Goal: Information Seeking & Learning: Learn about a topic

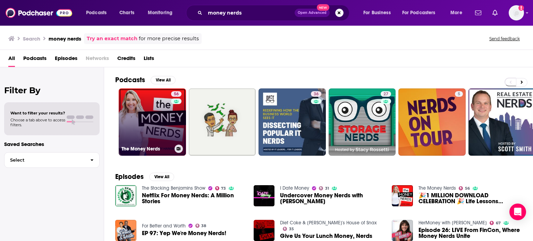
click at [142, 98] on link "56 The Money Nerds" at bounding box center [152, 122] width 67 height 67
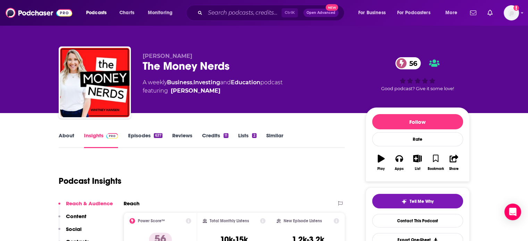
click at [159, 136] on div "637" at bounding box center [158, 135] width 8 height 5
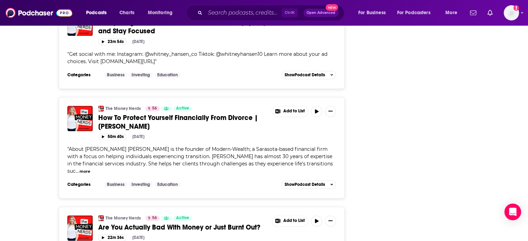
scroll to position [1006, 0]
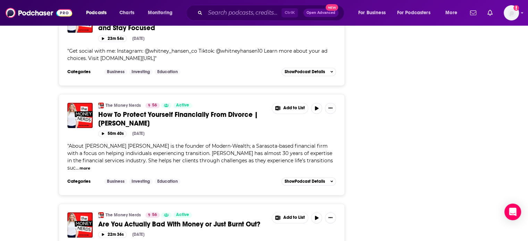
click at [179, 113] on span "How To Protect Yourself Financially From Divorce | Jennifer Lee" at bounding box center [178, 118] width 160 height 17
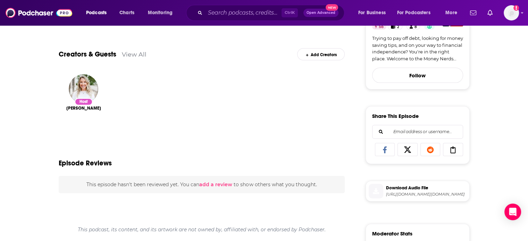
scroll to position [211, 0]
click at [408, 197] on span "https://swap.fm/track/JhoQDAATtO1l0y8tdKNa/traffic.megaphone.fm/ADL8803802326.m…" at bounding box center [426, 194] width 81 height 5
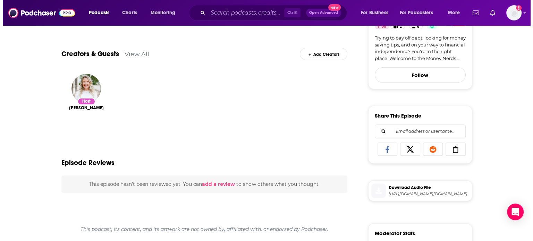
scroll to position [0, 0]
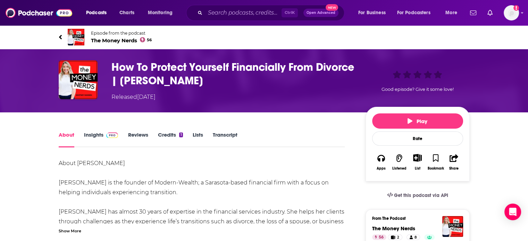
click at [93, 133] on link "Insights" at bounding box center [101, 140] width 34 height 16
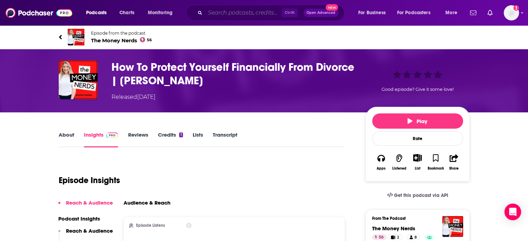
click at [242, 10] on input "Search podcasts, credits, & more..." at bounding box center [243, 12] width 76 height 11
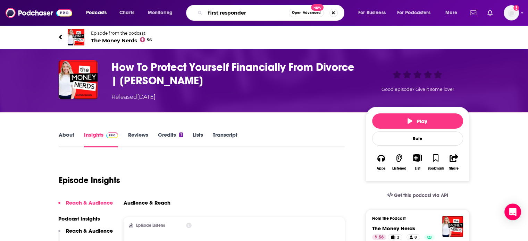
type input "first responders"
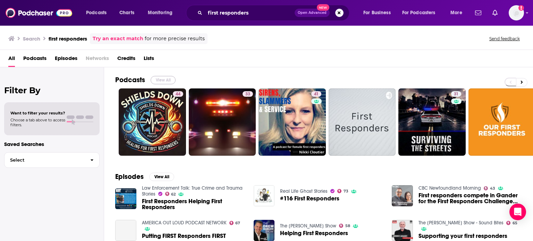
drag, startPoint x: 163, startPoint y: 79, endPoint x: 256, endPoint y: 5, distance: 118.3
click at [163, 79] on button "View All" at bounding box center [163, 80] width 25 height 8
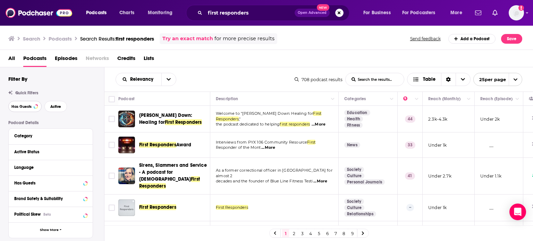
click at [19, 105] on span "Has Guests" at bounding box center [21, 107] width 20 height 4
click at [59, 106] on span "Active" at bounding box center [55, 107] width 11 height 4
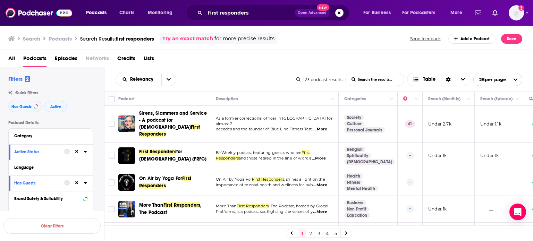
click at [97, 143] on div "Podcast Details Category Active Status Language Has Guests Brand Safety & Suita…" at bounding box center [56, 243] width 96 height 247
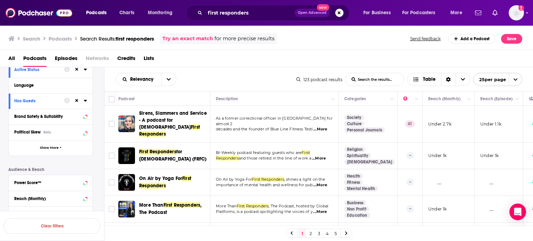
scroll to position [139, 0]
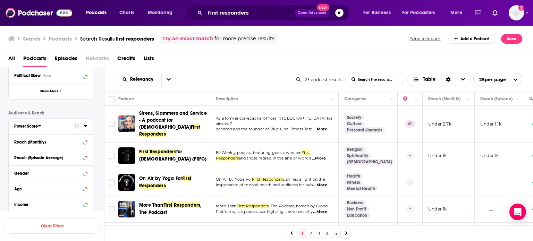
click at [84, 124] on icon at bounding box center [85, 126] width 3 height 6
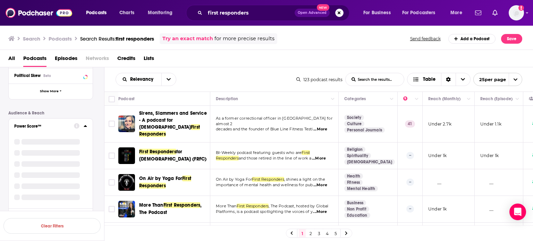
click at [84, 125] on icon at bounding box center [85, 126] width 3 height 6
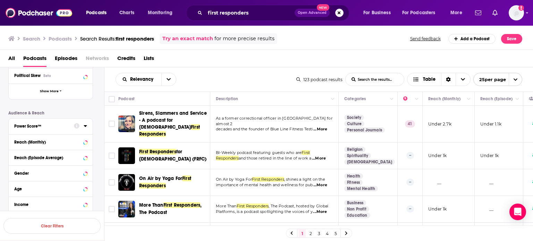
click at [84, 125] on icon at bounding box center [85, 126] width 3 height 6
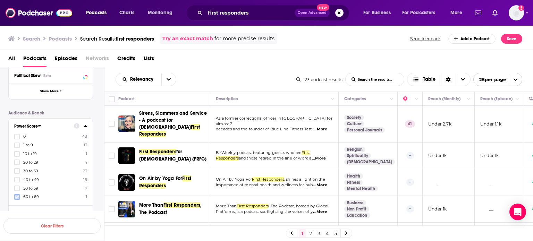
click at [16, 197] on icon at bounding box center [17, 197] width 4 height 4
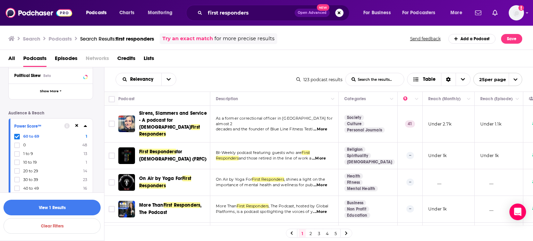
click at [17, 189] on icon at bounding box center [17, 188] width 4 height 3
click at [94, 174] on div "Podcast Details Category Active Status Language Has Guests Brand Safety & Suita…" at bounding box center [56, 141] width 96 height 318
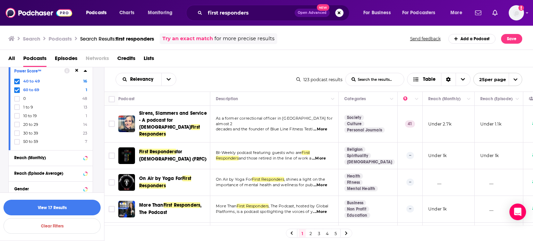
scroll to position [194, 0]
click at [16, 142] on icon at bounding box center [17, 141] width 4 height 3
click at [59, 209] on button "View 24 Results" at bounding box center [51, 208] width 97 height 16
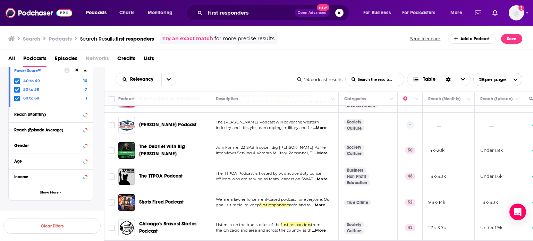
scroll to position [113, 0]
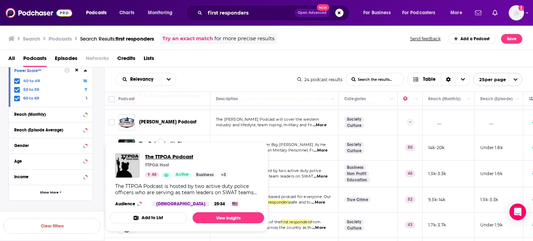
drag, startPoint x: 172, startPoint y: 164, endPoint x: 165, endPoint y: 155, distance: 10.8
click at [261, 73] on div "Relevancy List Search Input Search the results... Table" at bounding box center [207, 79] width 182 height 13
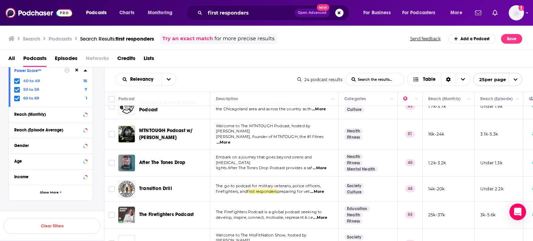
scroll to position [235, 0]
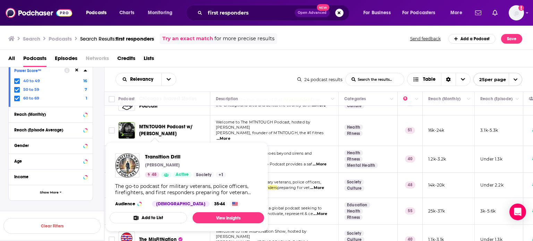
click at [236, 35] on span "for more precise results" at bounding box center [245, 39] width 60 height 8
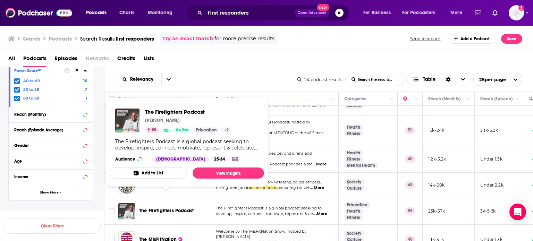
click at [272, 56] on div "All Podcasts Episodes Networks Credits Lists" at bounding box center [268, 60] width 520 height 14
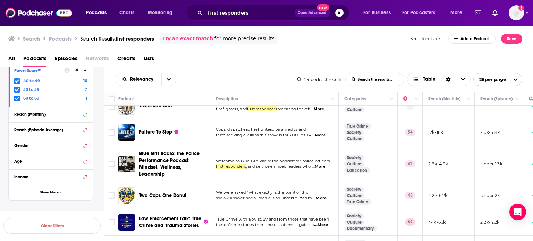
scroll to position [0, 0]
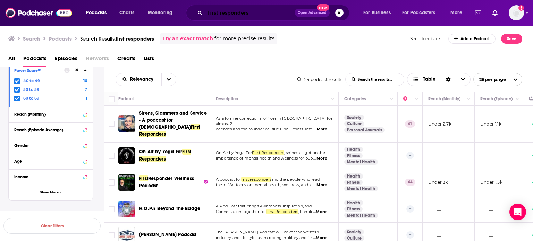
click at [271, 13] on input "first responders" at bounding box center [250, 12] width 90 height 11
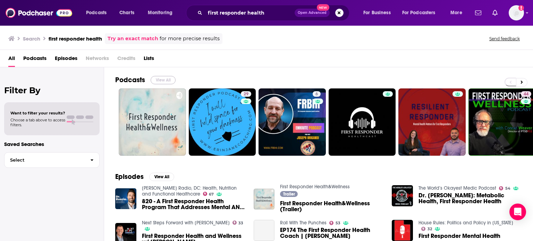
click at [166, 80] on button "View All" at bounding box center [163, 80] width 25 height 8
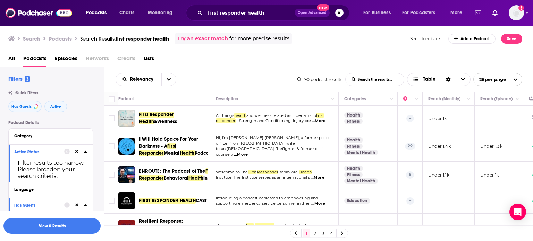
click at [105, 159] on td at bounding box center [112, 146] width 14 height 31
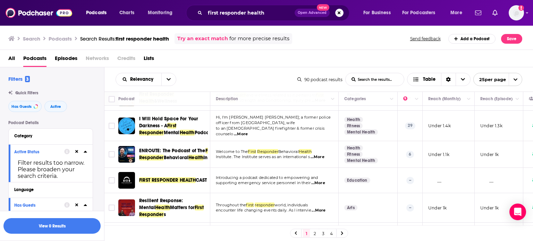
scroll to position [28, 0]
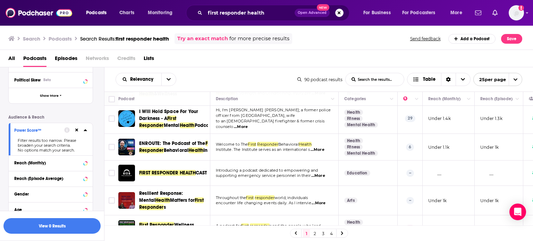
scroll to position [194, 0]
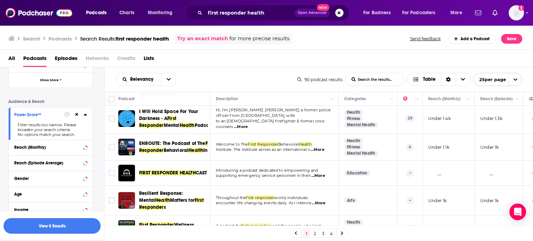
click at [242, 63] on div "All Podcasts Episodes Networks Credits Lists" at bounding box center [268, 60] width 520 height 14
click at [163, 82] on button "open menu" at bounding box center [168, 79] width 15 height 13
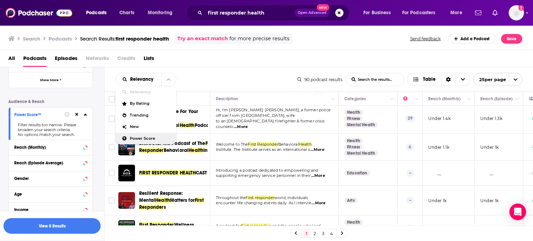
click at [144, 137] on span "Power Score" at bounding box center [150, 139] width 41 height 4
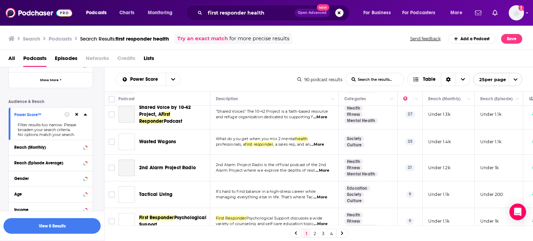
scroll to position [592, 0]
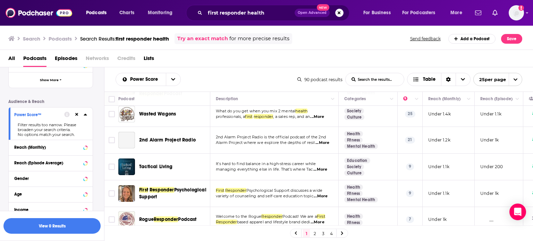
click at [315, 234] on link "2" at bounding box center [314, 234] width 7 height 8
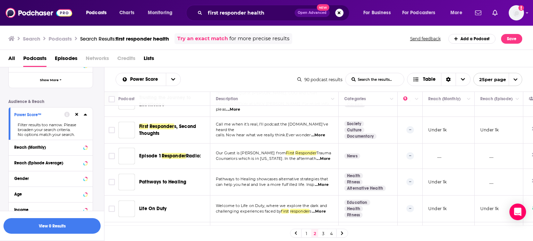
scroll to position [554, 0]
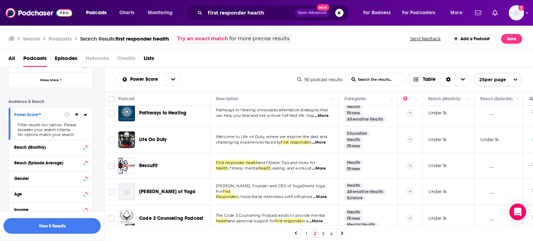
click at [322, 235] on link "3" at bounding box center [323, 234] width 7 height 8
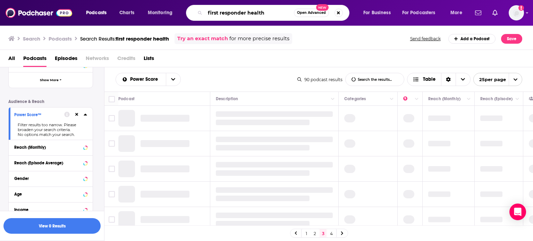
click at [268, 16] on input "first responder health" at bounding box center [249, 12] width 89 height 11
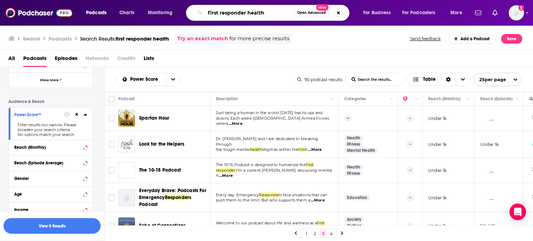
drag, startPoint x: 268, startPoint y: 16, endPoint x: 324, endPoint y: 60, distance: 71.1
click at [324, 60] on div "Podcasts Charts Monitoring first responder health Open Advanced New For Busines…" at bounding box center [266, 120] width 533 height 241
click at [269, 10] on input "first responder health" at bounding box center [249, 12] width 89 height 11
drag, startPoint x: 268, startPoint y: 16, endPoint x: 178, endPoint y: 9, distance: 89.8
click at [178, 9] on div "Podcasts Charts Monitoring first responder health Open Advanced New For Busines…" at bounding box center [275, 13] width 388 height 16
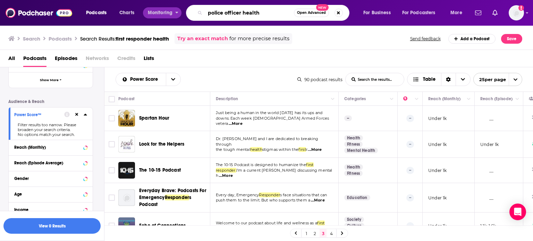
type input "police officer health"
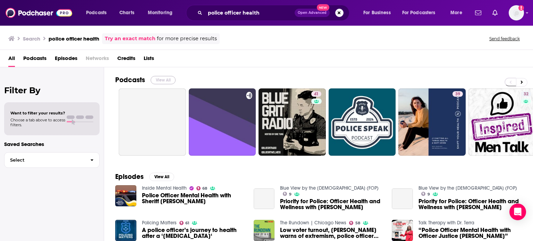
drag, startPoint x: 164, startPoint y: 80, endPoint x: 198, endPoint y: 0, distance: 86.2
click at [164, 80] on button "View All" at bounding box center [163, 80] width 25 height 8
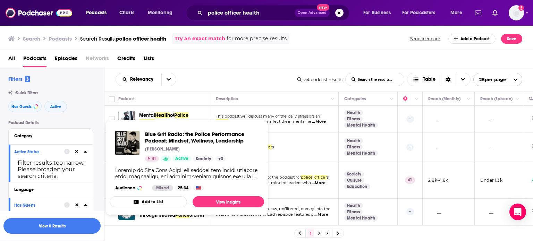
click at [258, 84] on div "Relevancy List Search Input Search the results... Table" at bounding box center [207, 79] width 182 height 13
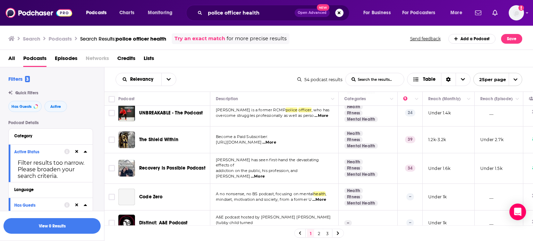
scroll to position [294, 0]
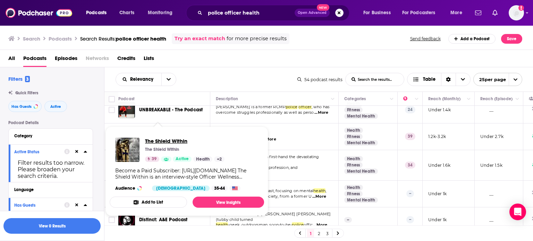
drag, startPoint x: 157, startPoint y: 129, endPoint x: 158, endPoint y: 140, distance: 10.8
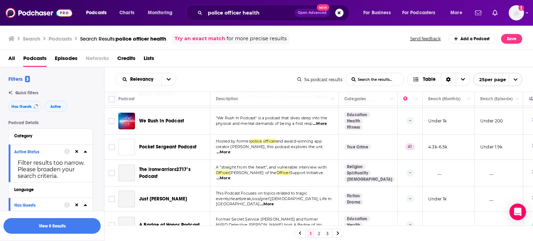
scroll to position [556, 0]
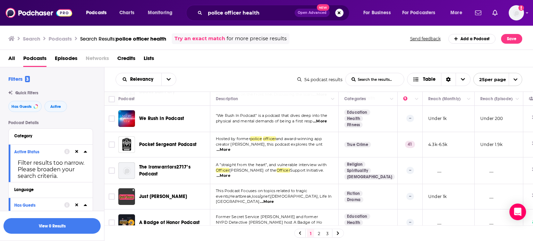
click at [318, 235] on link "2" at bounding box center [319, 234] width 7 height 8
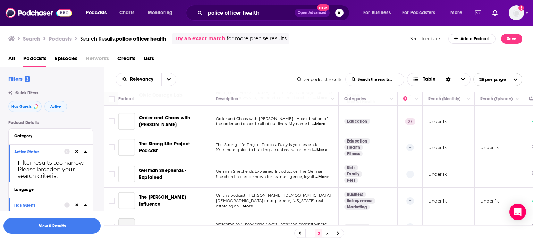
scroll to position [538, 0]
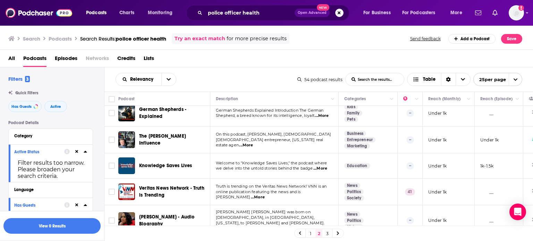
drag, startPoint x: 325, startPoint y: 233, endPoint x: 110, endPoint y: 7, distance: 312.2
click at [325, 233] on link "3" at bounding box center [327, 234] width 7 height 8
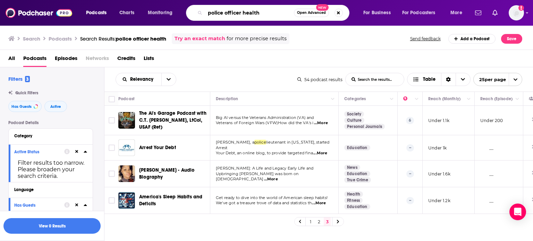
drag, startPoint x: 268, startPoint y: 12, endPoint x: 160, endPoint y: 11, distance: 107.6
click at [160, 11] on div "Podcasts Charts Monitoring police officer health Open Advanced New For Business…" at bounding box center [275, 13] width 388 height 16
click at [160, 11] on span "Monitoring" at bounding box center [160, 13] width 25 height 10
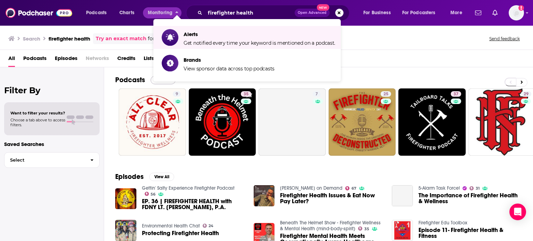
click at [163, 83] on button "View All" at bounding box center [163, 80] width 25 height 8
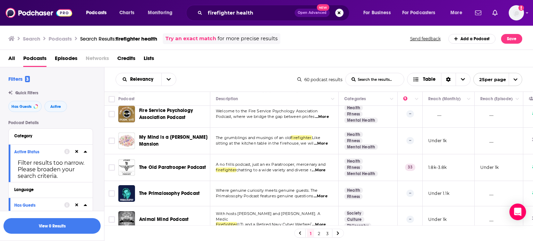
scroll to position [556, 0]
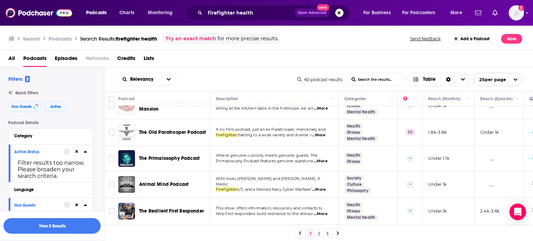
click at [317, 232] on link "2" at bounding box center [319, 234] width 7 height 8
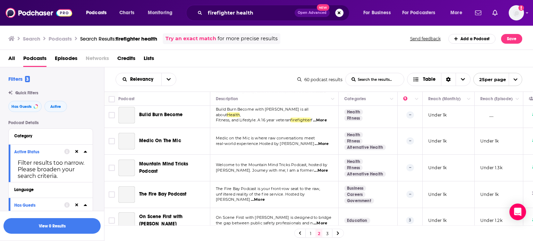
scroll to position [540, 0]
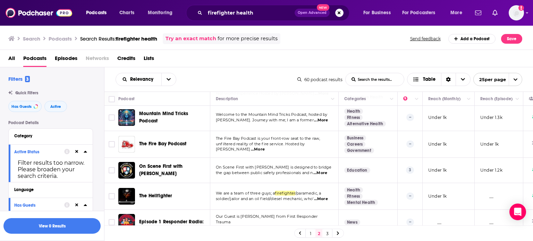
click at [328, 233] on link "3" at bounding box center [327, 234] width 7 height 8
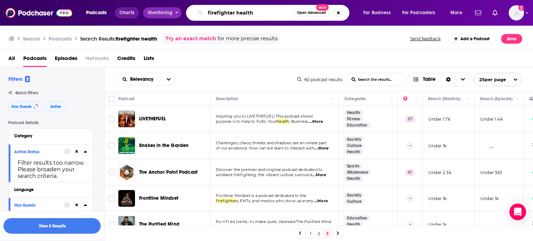
drag, startPoint x: 253, startPoint y: 11, endPoint x: 138, endPoint y: 15, distance: 115.4
click at [138, 15] on div "Podcasts Charts Monitoring firefighter health Open Advanced New For Business Fo…" at bounding box center [275, 13] width 388 height 16
type input "r"
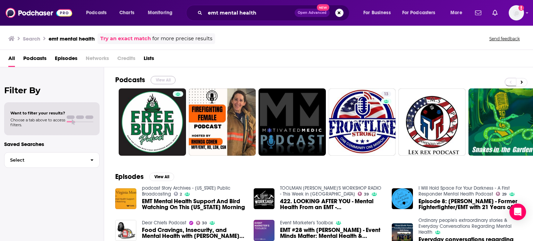
drag, startPoint x: 165, startPoint y: 80, endPoint x: 94, endPoint y: 7, distance: 101.7
click at [165, 80] on button "View All" at bounding box center [163, 80] width 25 height 8
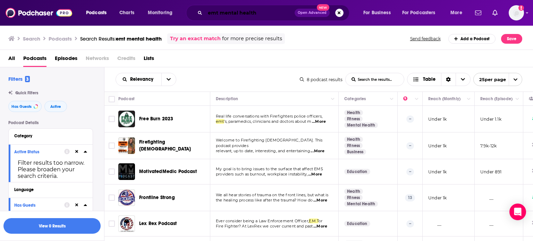
drag, startPoint x: 264, startPoint y: 14, endPoint x: 197, endPoint y: 8, distance: 67.6
click at [197, 8] on div "emt mental health Open Advanced New" at bounding box center [268, 13] width 164 height 16
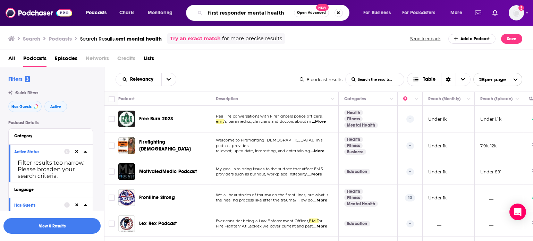
type input "first responder mental health"
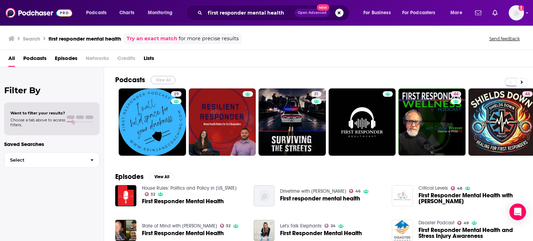
click at [165, 76] on button "View All" at bounding box center [163, 80] width 25 height 8
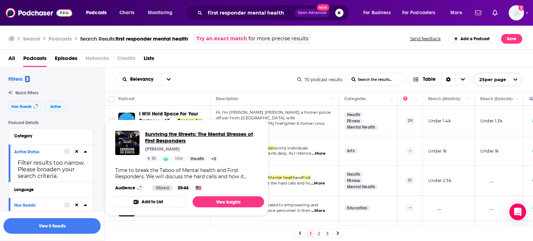
drag, startPoint x: 171, startPoint y: 174, endPoint x: 156, endPoint y: 137, distance: 39.5
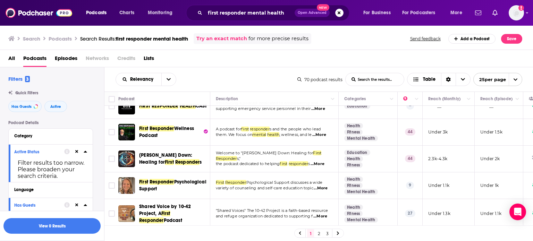
scroll to position [104, 0]
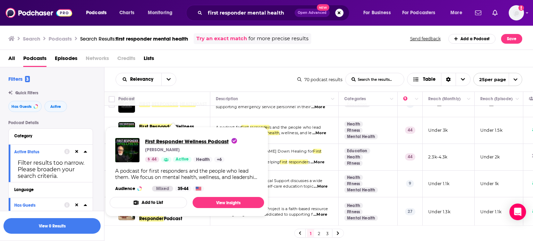
drag, startPoint x: 176, startPoint y: 134, endPoint x: 158, endPoint y: 141, distance: 18.9
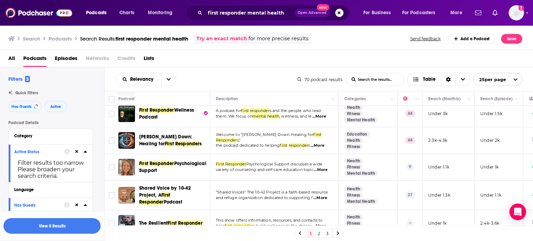
scroll to position [122, 0]
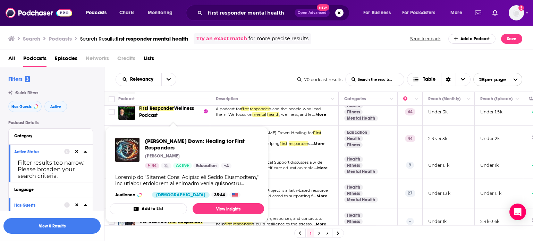
click at [266, 66] on div "All Podcasts Episodes Networks Credits Lists" at bounding box center [268, 60] width 520 height 14
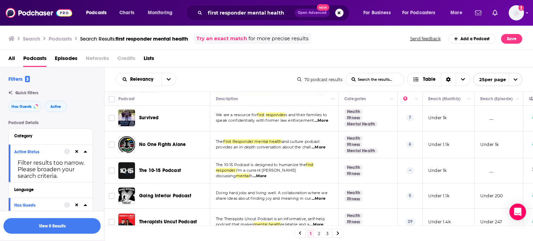
scroll to position [563, 0]
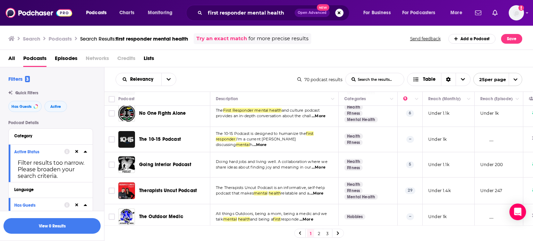
click at [319, 234] on link "2" at bounding box center [319, 234] width 7 height 8
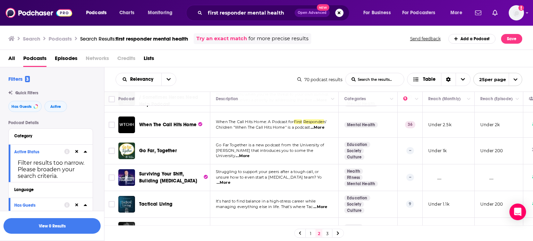
scroll to position [516, 0]
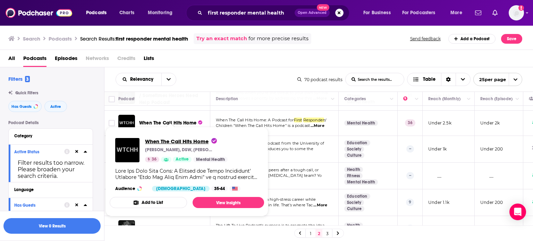
drag, startPoint x: 171, startPoint y: 123, endPoint x: 179, endPoint y: 144, distance: 22.1
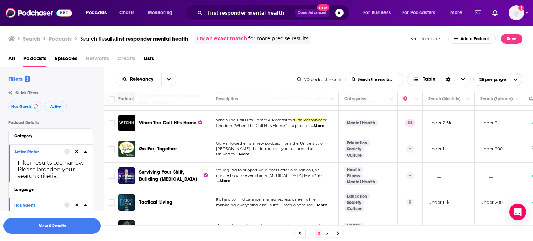
click at [332, 234] on div "1 2 3" at bounding box center [319, 233] width 50 height 9
click at [329, 233] on link "3" at bounding box center [327, 234] width 7 height 8
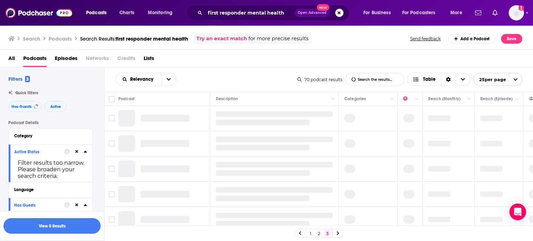
click at [329, 233] on link "3" at bounding box center [327, 234] width 7 height 8
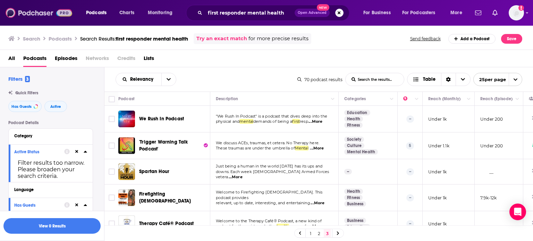
click at [49, 15] on img at bounding box center [39, 12] width 67 height 13
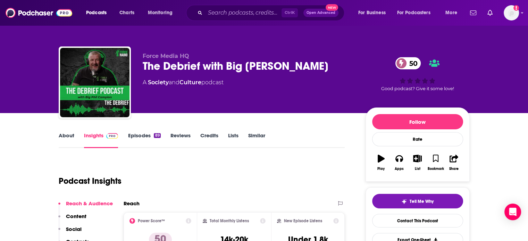
click at [71, 140] on link "About" at bounding box center [67, 140] width 16 height 16
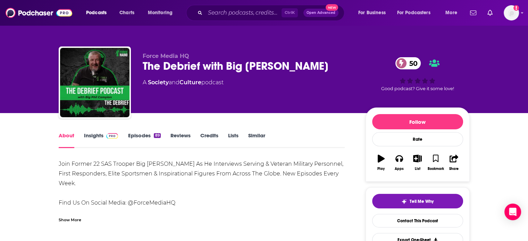
click at [66, 220] on div "Show More" at bounding box center [70, 219] width 23 height 7
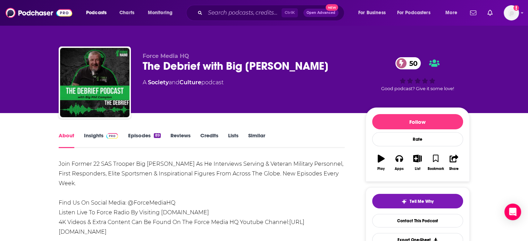
click at [147, 139] on link "Episodes 89" at bounding box center [144, 140] width 33 height 16
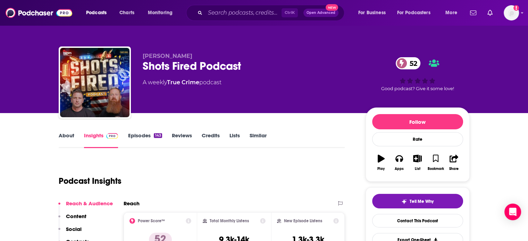
click at [72, 139] on link "About" at bounding box center [67, 140] width 16 height 16
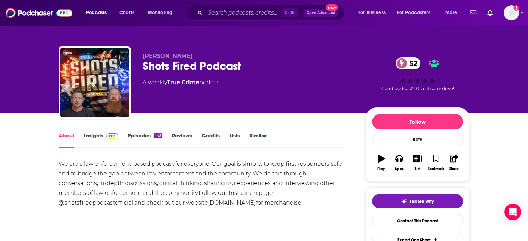
click at [105, 140] on link "Insights" at bounding box center [101, 140] width 34 height 16
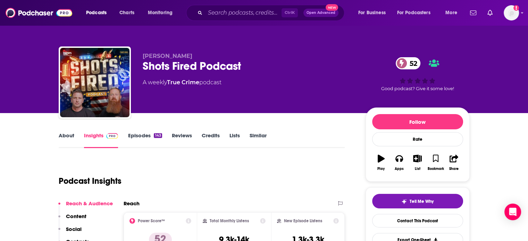
click at [139, 139] on link "Episodes 143" at bounding box center [145, 140] width 34 height 16
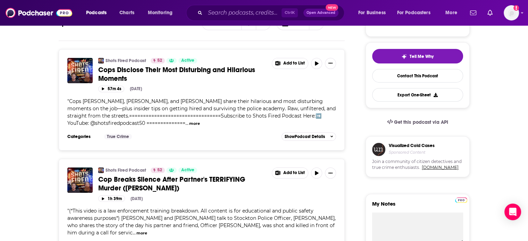
scroll to position [364, 0]
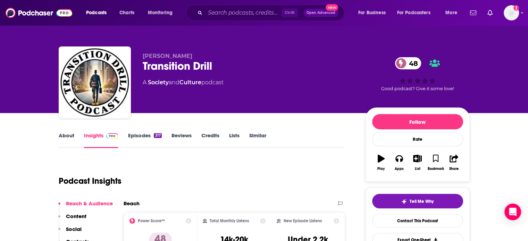
click at [66, 140] on link "About" at bounding box center [67, 140] width 16 height 16
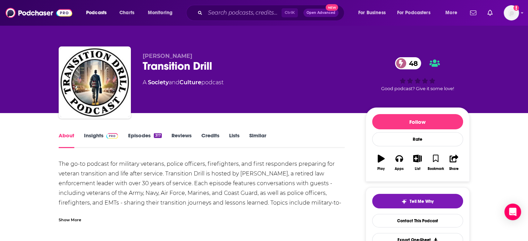
click at [73, 219] on div "Show More" at bounding box center [70, 219] width 23 height 7
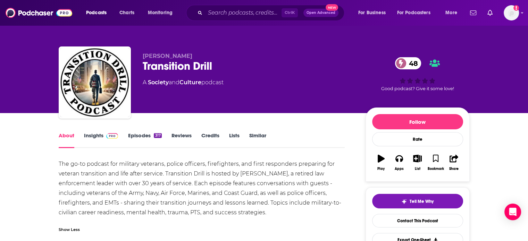
click at [97, 136] on link "Insights" at bounding box center [101, 140] width 34 height 16
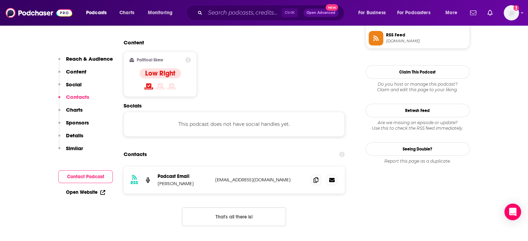
scroll to position [565, 0]
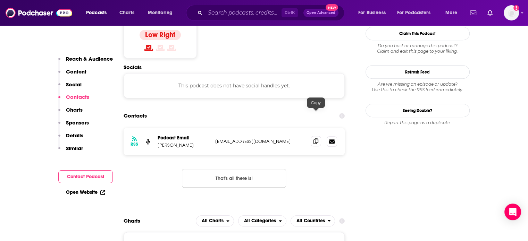
click at [315, 139] on icon at bounding box center [316, 142] width 5 height 6
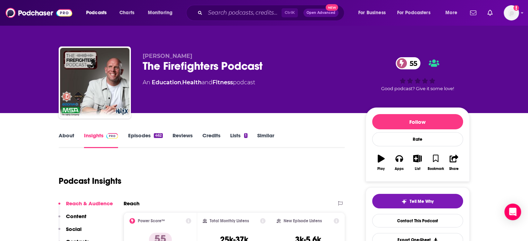
click at [64, 135] on link "About" at bounding box center [67, 140] width 16 height 16
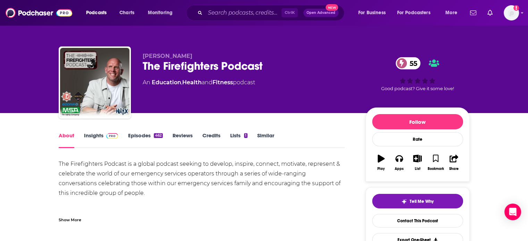
click at [72, 213] on div "Show More" at bounding box center [202, 217] width 286 height 12
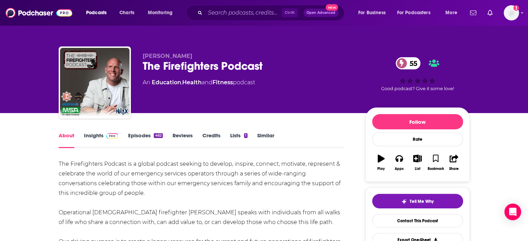
click at [92, 140] on link "Insights" at bounding box center [101, 140] width 34 height 16
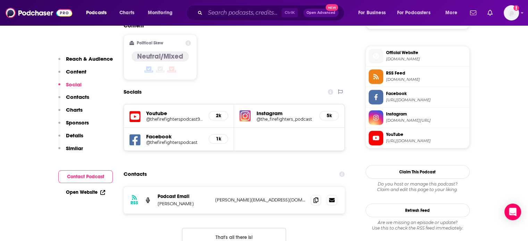
scroll to position [573, 0]
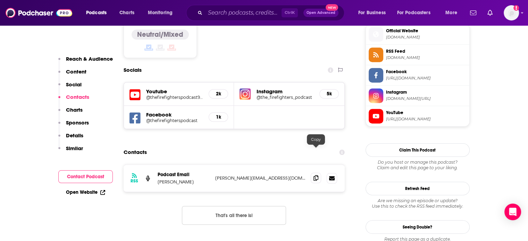
click at [315, 175] on icon at bounding box center [316, 178] width 5 height 6
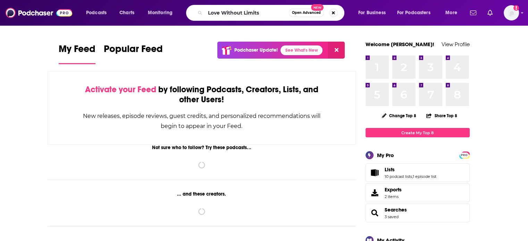
type input "Love Without Limits"
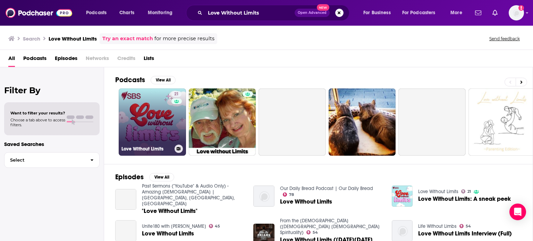
click at [147, 103] on link "21 Love Without Limits" at bounding box center [152, 122] width 67 height 67
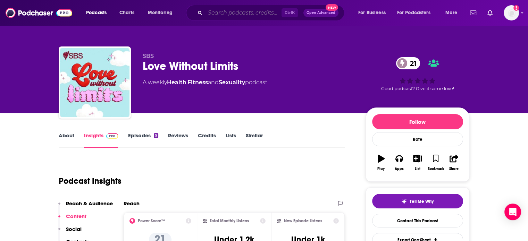
click at [262, 15] on input "Search podcasts, credits, & more..." at bounding box center [243, 12] width 76 height 11
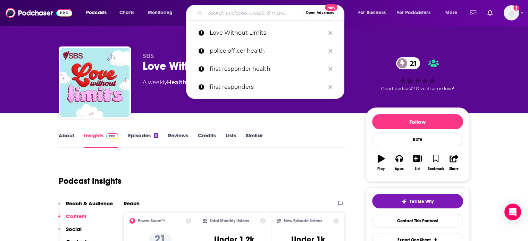
paste input "Sex from Every Angle"
type input "Sex from Every Angle"
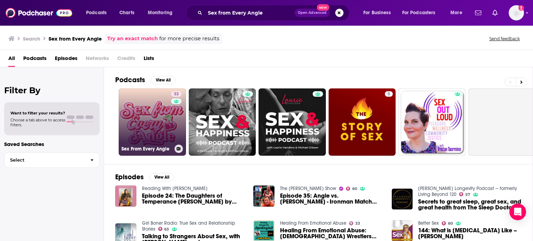
click at [150, 104] on link "33 Sex From Every Angle" at bounding box center [152, 122] width 67 height 67
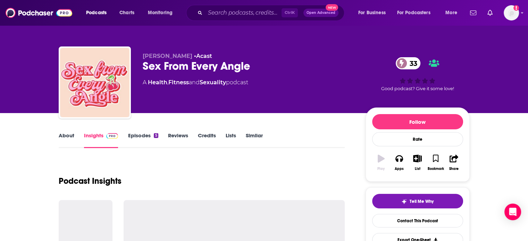
click at [66, 138] on link "About" at bounding box center [67, 140] width 16 height 16
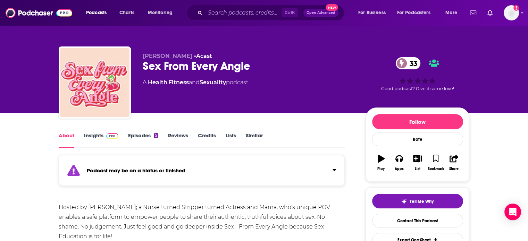
click at [90, 133] on link "Insights" at bounding box center [101, 140] width 34 height 16
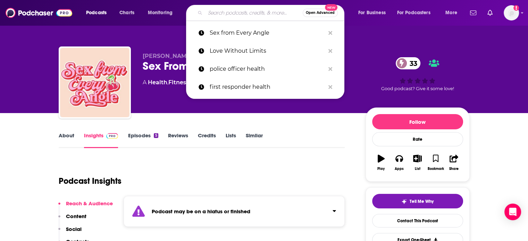
click at [273, 13] on input "Search podcasts, credits, & more..." at bounding box center [254, 12] width 98 height 11
paste input "Fifty Shades of Gender"
type input "Fifty Shades of Gender"
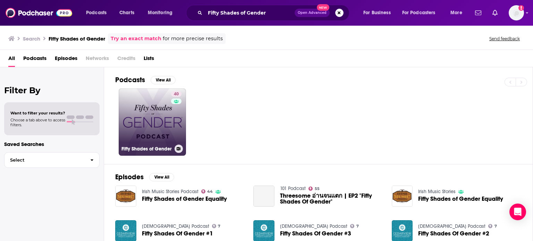
click at [164, 110] on link "40 Fifty Shades of Gender" at bounding box center [152, 122] width 67 height 67
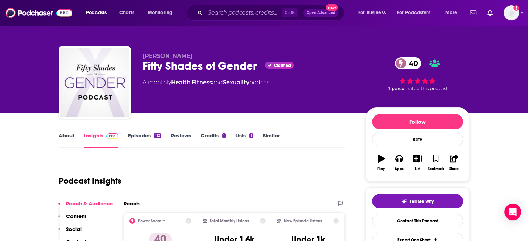
click at [59, 146] on link "About" at bounding box center [67, 140] width 16 height 16
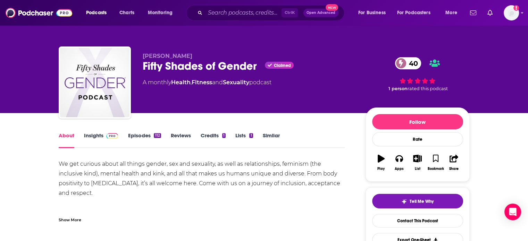
click at [89, 143] on link "Insights" at bounding box center [101, 140] width 34 height 16
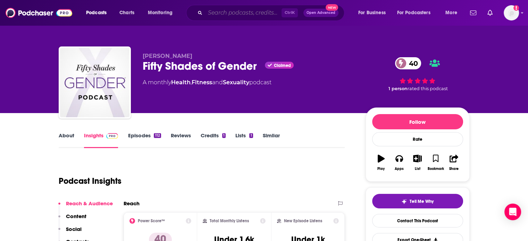
click at [257, 16] on input "Search podcasts, credits, & more..." at bounding box center [243, 12] width 76 height 11
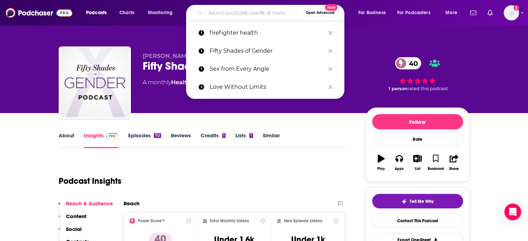
paste input "Multispective"
type input "Multispective"
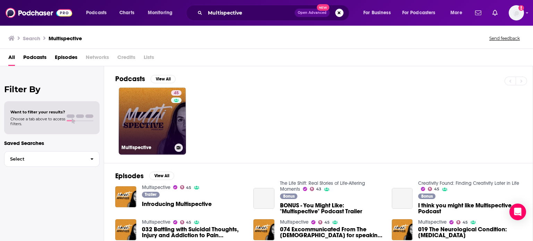
click at [128, 133] on link "45 Multispective" at bounding box center [152, 121] width 67 height 67
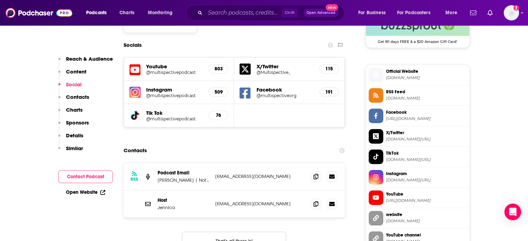
scroll to position [613, 0]
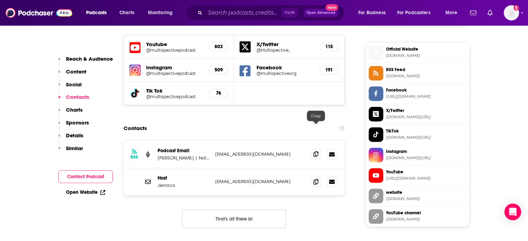
click at [313, 149] on span at bounding box center [316, 154] width 10 height 10
paste input "The School of Greatness"
type input "The School of Greatness"
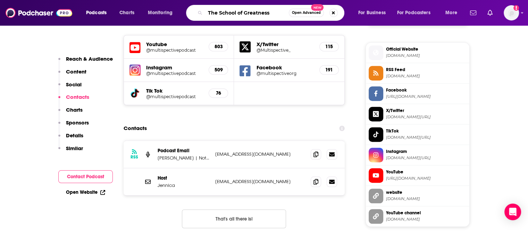
click at [263, 11] on input "The School of Greatness" at bounding box center [247, 12] width 84 height 11
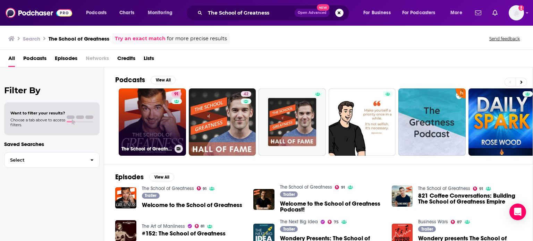
click at [170, 122] on link "91 The School of Greatness" at bounding box center [152, 122] width 67 height 67
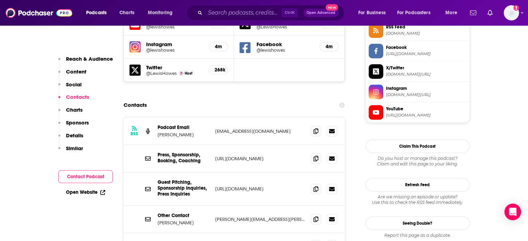
scroll to position [667, 0]
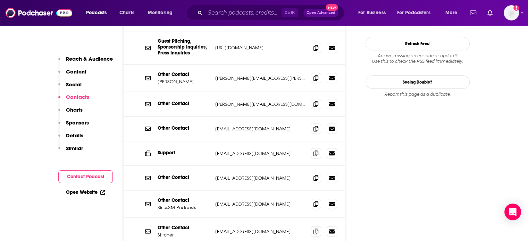
scroll to position [804, 0]
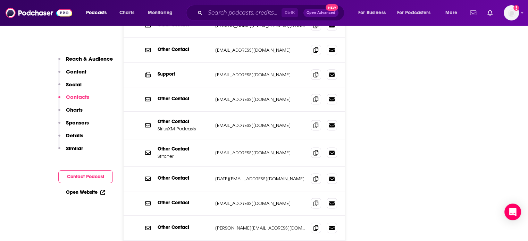
scroll to position [960, 0]
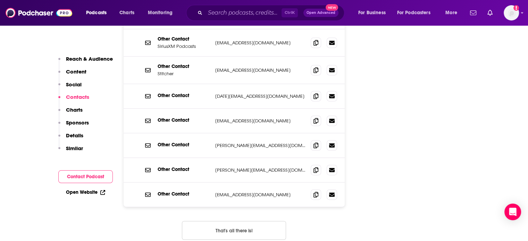
click at [265, 6] on div "Ctrl K Open Advanced New" at bounding box center [265, 13] width 158 height 16
click at [265, 9] on input "Search podcasts, credits, & more..." at bounding box center [243, 12] width 76 height 11
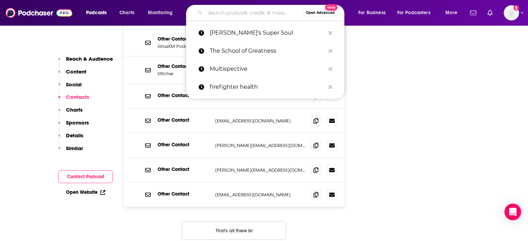
paste input "The Exit Planning Coach"
type input "The Exit Planning Coach"
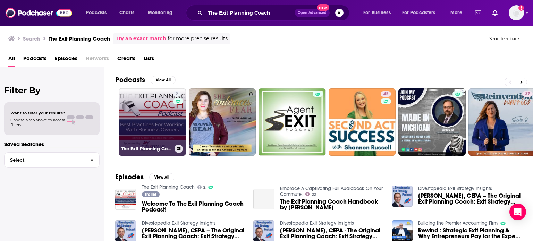
click at [151, 114] on link "2 The Exit Planning Coach" at bounding box center [152, 122] width 67 height 67
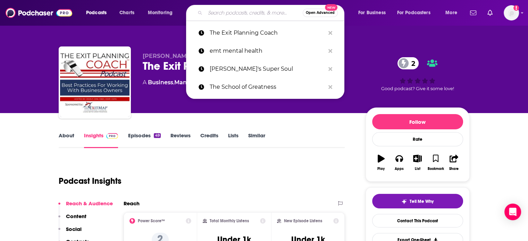
click at [267, 13] on input "Search podcasts, credits, & more..." at bounding box center [254, 12] width 98 height 11
paste input "Strategic Whole Life by Infinite Banking"
type input "Strategic Whole Life by Infinite Banking"
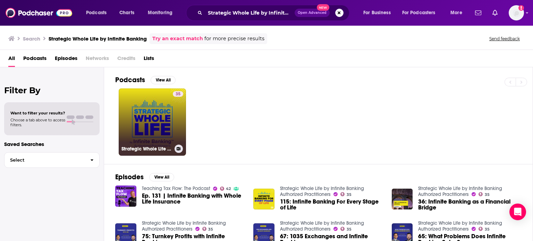
click at [167, 117] on link "35 Strategic Whole Life by Infinite Banking Authorized Practitioners" at bounding box center [152, 122] width 67 height 67
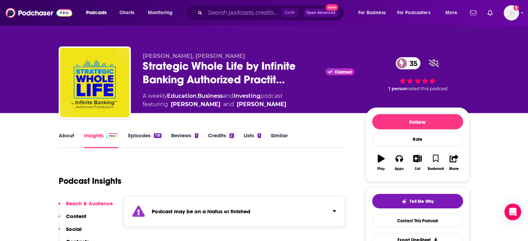
click at [133, 141] on link "Episodes 118" at bounding box center [144, 140] width 33 height 16
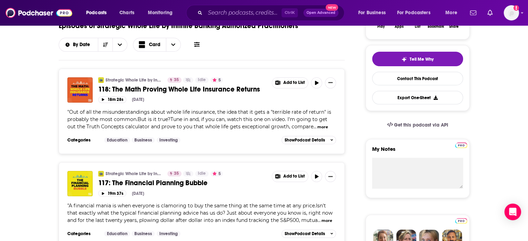
scroll to position [139, 0]
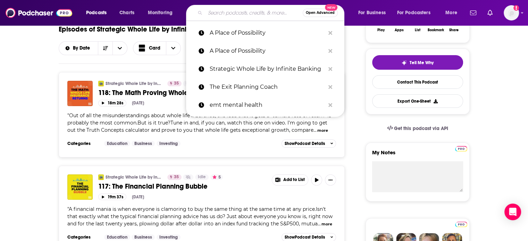
click at [256, 14] on input "Search podcasts, credits, & more..." at bounding box center [254, 12] width 98 height 11
paste input "Life, Love & Money"
type input "Life, Love & Money"
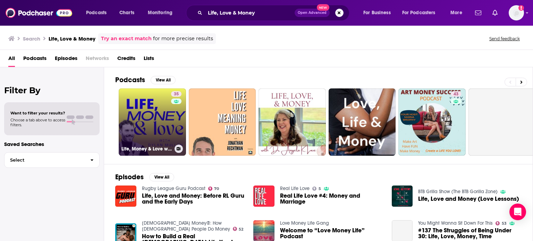
click at [153, 143] on link "35 Life, Money & Love with Dylan Mullan" at bounding box center [152, 122] width 67 height 67
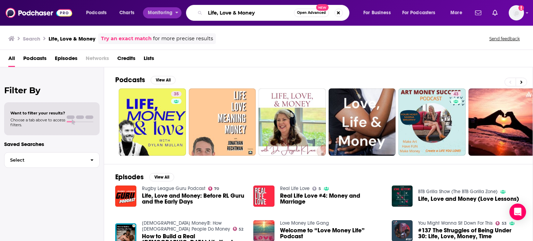
drag, startPoint x: 274, startPoint y: 14, endPoint x: 161, endPoint y: 18, distance: 112.6
click at [161, 18] on div "Podcasts Charts Monitoring Life, Love & Money Open Advanced New For Business Fo…" at bounding box center [275, 13] width 388 height 16
paste input "Mom Made Plans"
type input "Mom Made Plans"
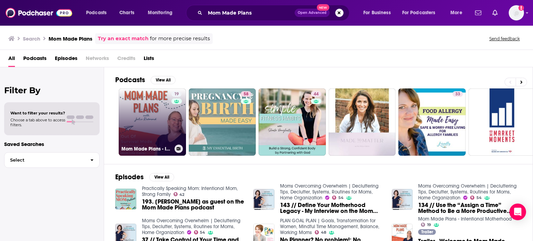
click at [152, 130] on link "19 Mom Made Plans - Intentional Motherhood" at bounding box center [152, 122] width 67 height 67
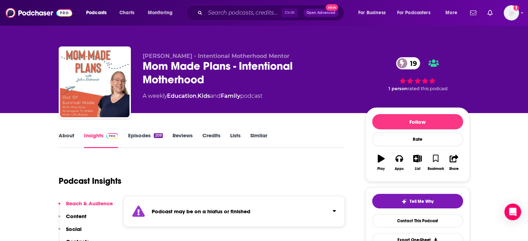
click at [146, 138] on link "Episodes 209" at bounding box center [145, 140] width 35 height 16
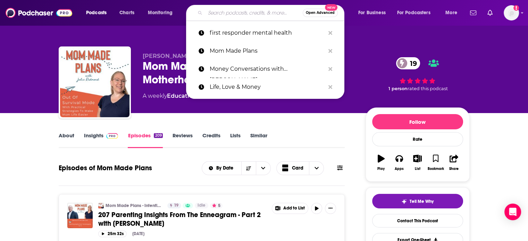
click at [268, 10] on input "Search podcasts, credits, & more..." at bounding box center [254, 12] width 98 height 11
paste input "Financial Fitness with the Money Doctor"
type input "Financial Fitness with the Money Doctor"
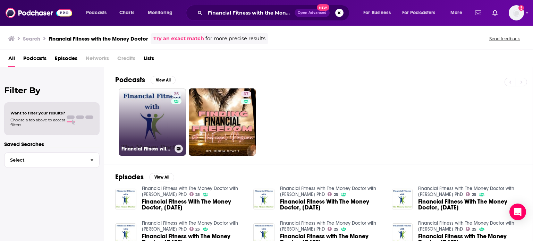
click at [158, 115] on link "25 Financial Fitness with The Money Doctor with Frances Rahaim PhD" at bounding box center [152, 122] width 67 height 67
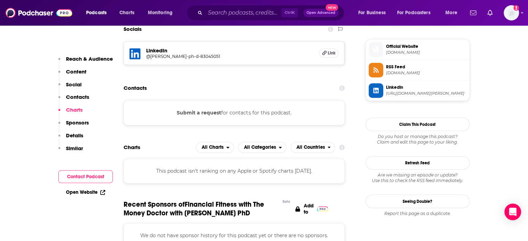
scroll to position [503, 0]
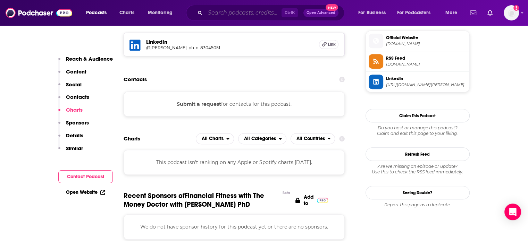
click at [268, 13] on input "Search podcasts, credits, & more..." at bounding box center [243, 12] width 76 height 11
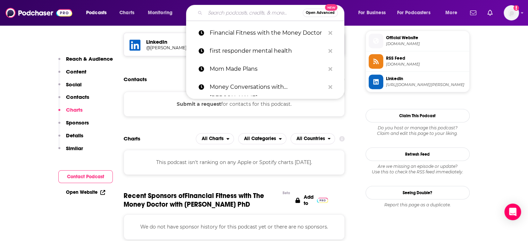
paste input "Dental Practice Launch"
type input "Dental Practice Launch"
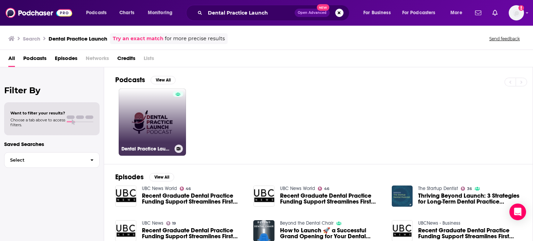
click at [175, 120] on div at bounding box center [178, 117] width 10 height 53
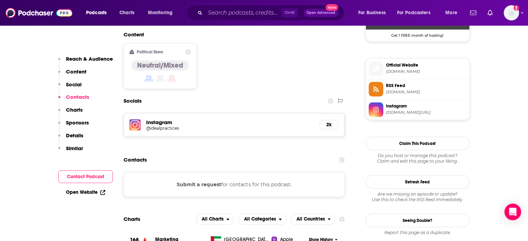
scroll to position [543, 0]
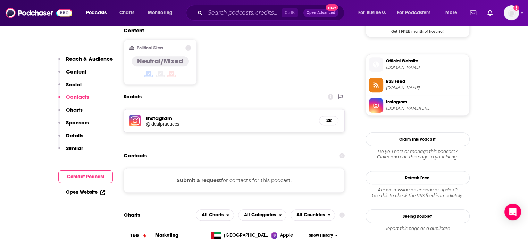
click at [171, 122] on h5 "@idealpractices" at bounding box center [201, 124] width 111 height 5
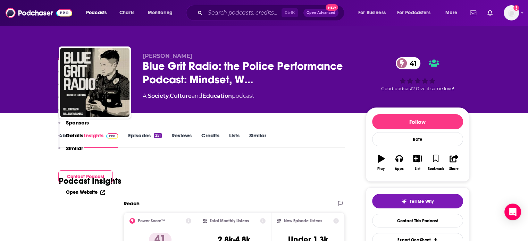
scroll to position [404, 0]
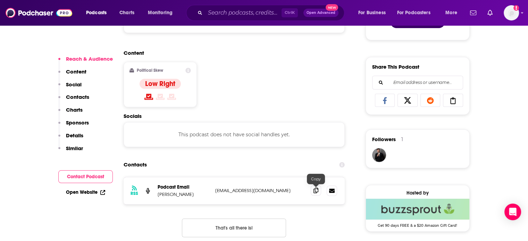
click at [314, 192] on icon at bounding box center [316, 191] width 5 height 6
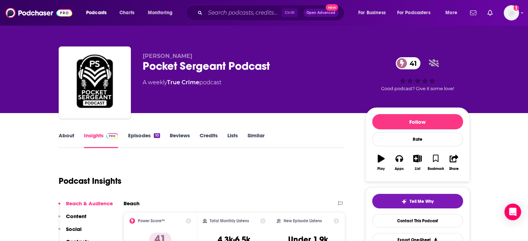
click at [67, 135] on link "About" at bounding box center [67, 140] width 16 height 16
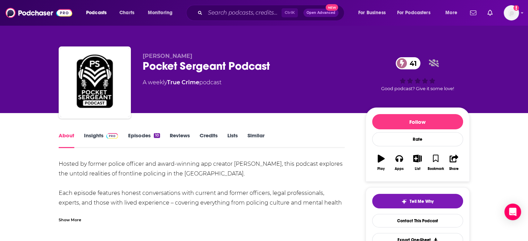
click at [103, 141] on link "Insights" at bounding box center [101, 140] width 34 height 16
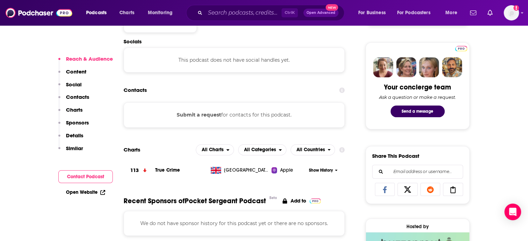
scroll to position [389, 0]
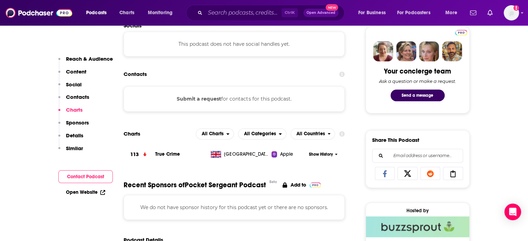
click at [92, 196] on div "Open Website" at bounding box center [85, 192] width 55 height 13
click at [95, 191] on link "Open Website" at bounding box center [85, 193] width 39 height 6
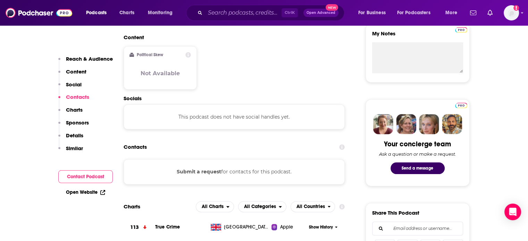
scroll to position [258, 0]
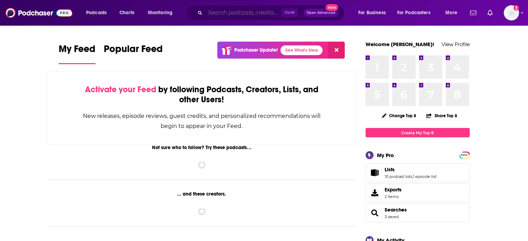
paste input "[PERSON_NAME]'s Super Soul"
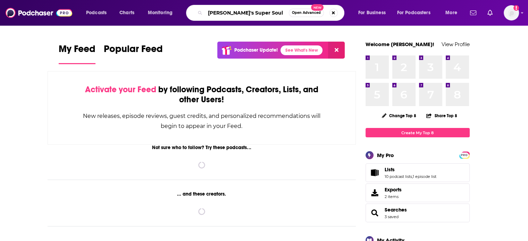
click at [256, 9] on input "[PERSON_NAME]'s Super Soul" at bounding box center [247, 12] width 84 height 11
type input "[PERSON_NAME]'s Super Soul"
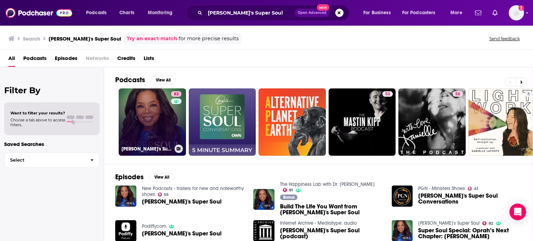
click at [158, 118] on link "82 [PERSON_NAME]'s Super Soul" at bounding box center [152, 122] width 67 height 67
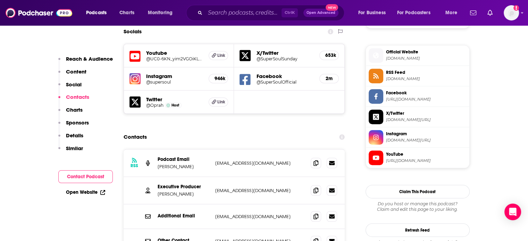
scroll to position [647, 0]
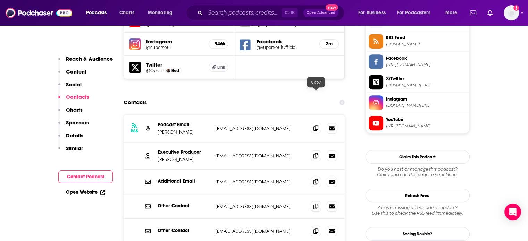
click at [311, 123] on span at bounding box center [316, 128] width 10 height 10
click at [261, 17] on input "Search podcasts, credits, & more..." at bounding box center [243, 12] width 76 height 11
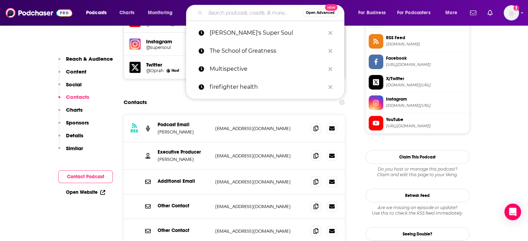
paste input "A Place of Possibility"
type input "A Place of Possibility"
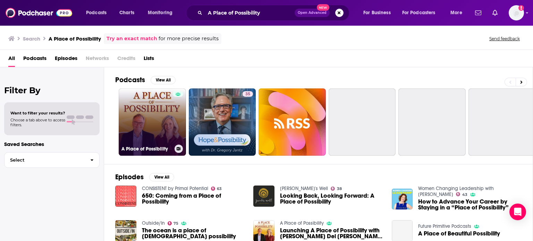
click at [173, 131] on div at bounding box center [178, 117] width 10 height 53
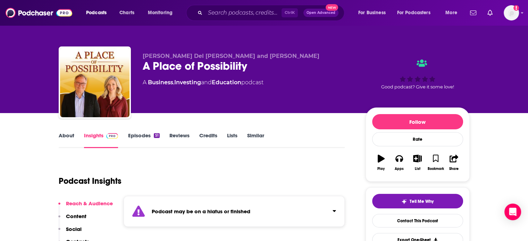
click at [145, 137] on link "Episodes 51" at bounding box center [144, 140] width 32 height 16
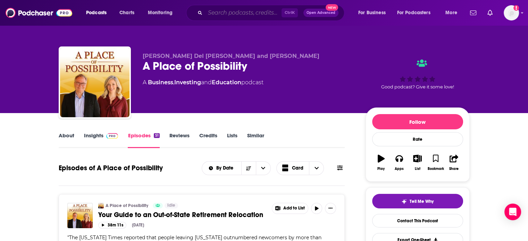
click at [268, 15] on input "Search podcasts, credits, & more..." at bounding box center [243, 12] width 76 height 11
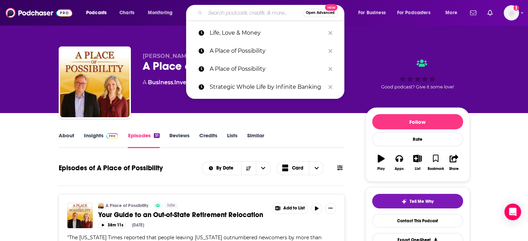
paste input "Money Conversations with KJ"
type input "Money Conversations with KJ"
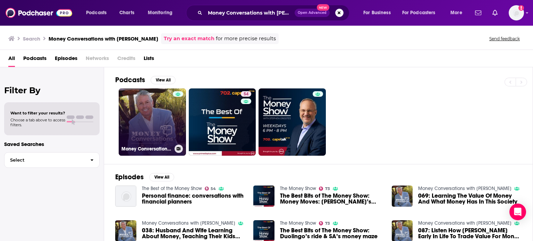
click at [175, 112] on div at bounding box center [178, 117] width 10 height 53
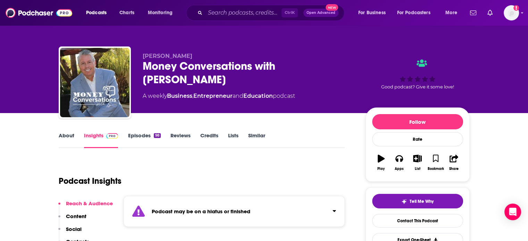
click at [147, 138] on link "Episodes 98" at bounding box center [144, 140] width 33 height 16
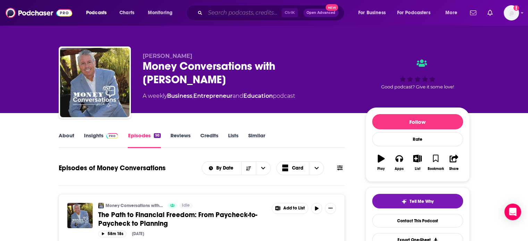
click at [246, 12] on input "Search podcasts, credits, & more..." at bounding box center [243, 12] width 76 height 11
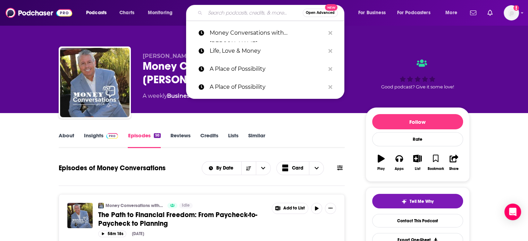
paste input "Success Strategies for Dental Owners"
type input "Success Strategies for Dental Owners"
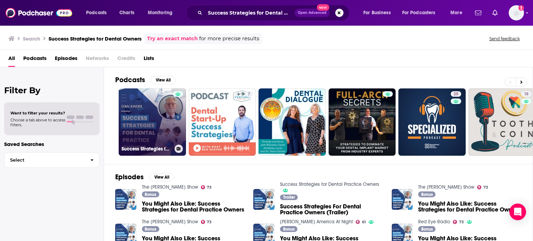
click at [172, 115] on link "Success Strategies for Dental Practice Owners" at bounding box center [152, 122] width 67 height 67
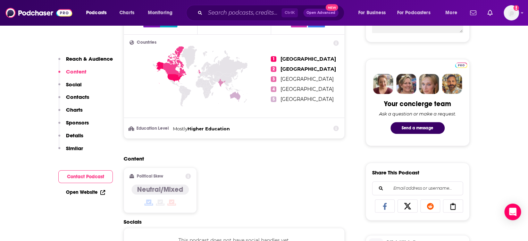
scroll to position [434, 0]
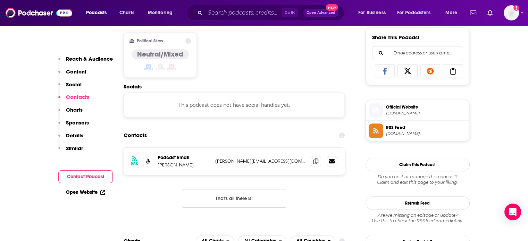
click at [92, 193] on link "Open Website" at bounding box center [85, 193] width 39 height 6
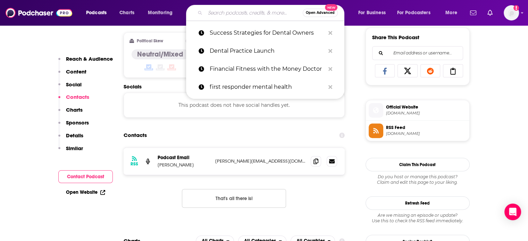
click at [264, 10] on input "Search podcasts, credits, & more..." at bounding box center [254, 12] width 98 height 11
type input "v"
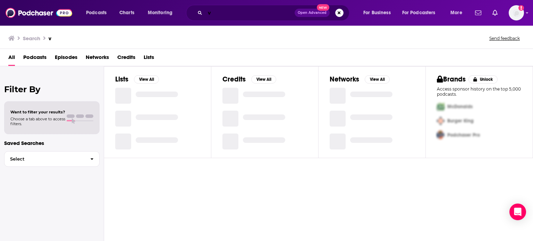
click at [264, 10] on input "v" at bounding box center [250, 12] width 90 height 11
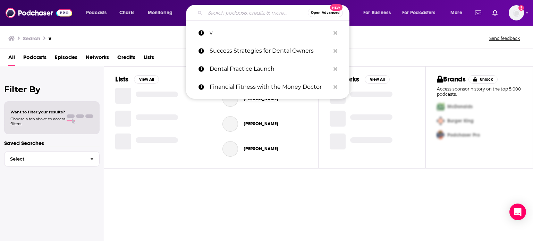
paste input "The Millionaire Dentist"
type input "The Millionaire Dentist"
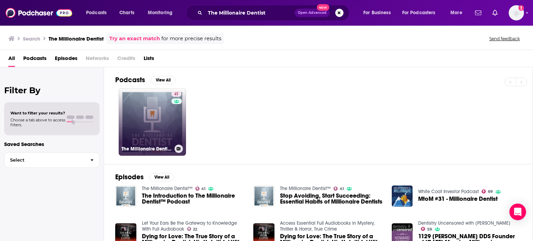
click at [156, 116] on link "41 The Millionaire Dentist™" at bounding box center [152, 122] width 67 height 67
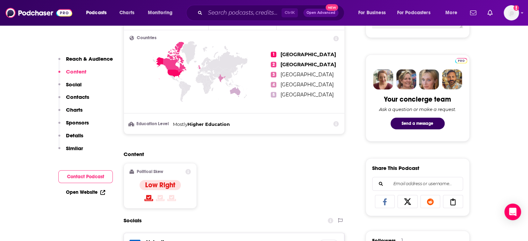
scroll to position [282, 0]
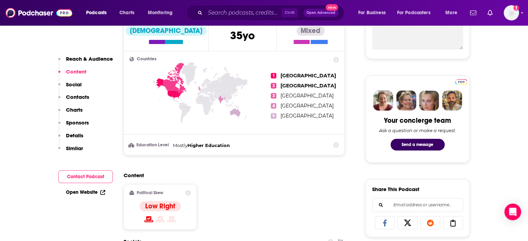
click at [80, 188] on div "Open Website" at bounding box center [85, 192] width 55 height 13
click at [79, 195] on div "Open Website" at bounding box center [85, 192] width 55 height 13
click at [94, 194] on link "Open Website" at bounding box center [85, 193] width 39 height 6
click at [59, 19] on img at bounding box center [39, 12] width 67 height 13
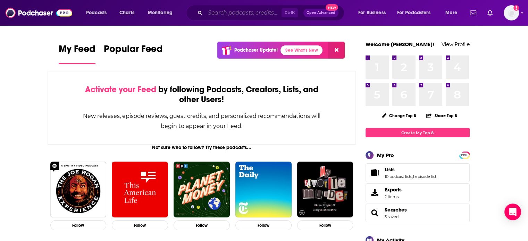
type input "v"
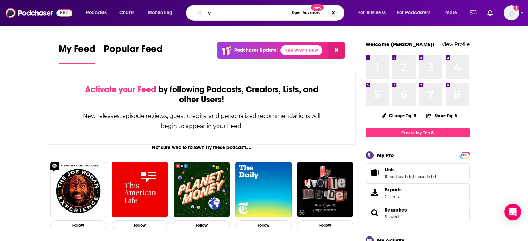
click at [267, 15] on input "v" at bounding box center [247, 12] width 84 height 11
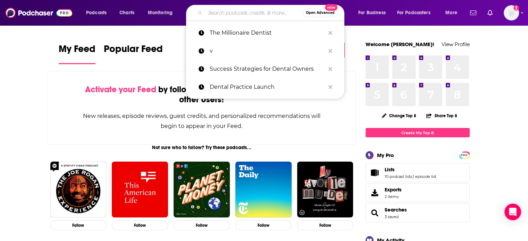
paste input "Modern Mamas Podcast"
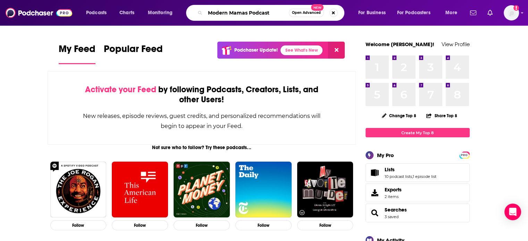
type input "Modern Mamas Podcast"
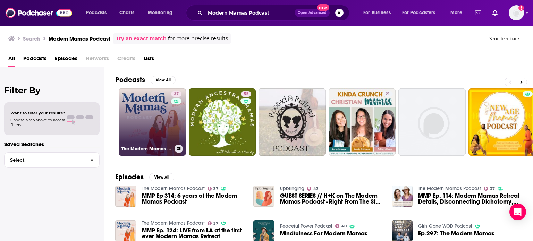
click at [160, 111] on link "37 The Modern Mamas Podcast" at bounding box center [152, 122] width 67 height 67
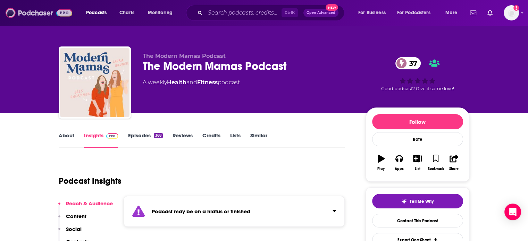
click at [44, 12] on img at bounding box center [39, 12] width 67 height 13
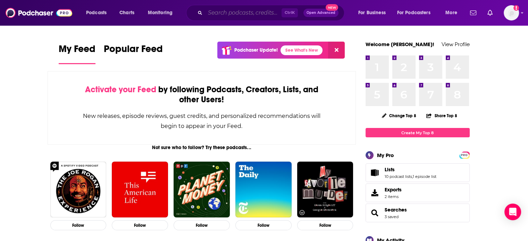
click at [242, 14] on input "Search podcasts, credits, & more..." at bounding box center [243, 12] width 76 height 11
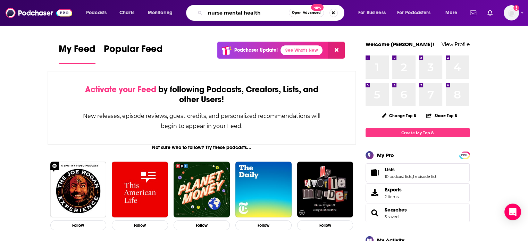
type input "nurse mental health"
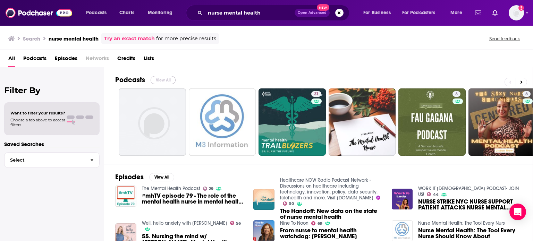
click at [167, 80] on button "View All" at bounding box center [163, 80] width 25 height 8
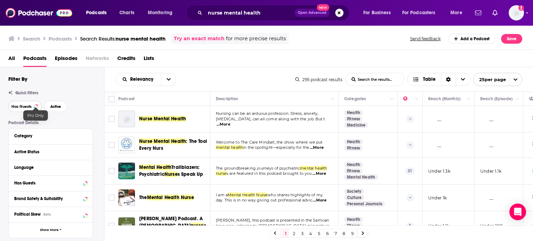
click at [34, 108] on button "Has Guests" at bounding box center [24, 106] width 33 height 11
click at [53, 106] on span "Active" at bounding box center [55, 107] width 11 height 4
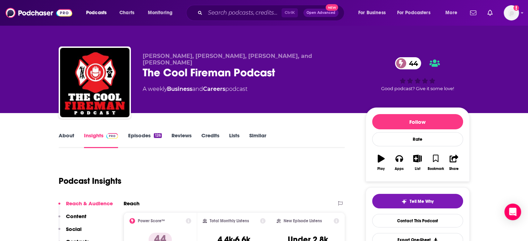
click at [70, 136] on link "About" at bounding box center [67, 140] width 16 height 16
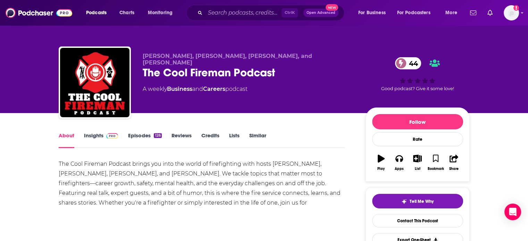
drag, startPoint x: 94, startPoint y: 137, endPoint x: 185, endPoint y: 12, distance: 154.9
click at [94, 137] on link "Insights" at bounding box center [101, 140] width 34 height 16
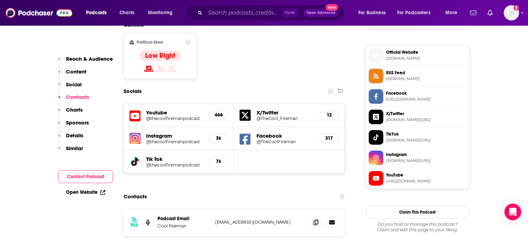
scroll to position [601, 0]
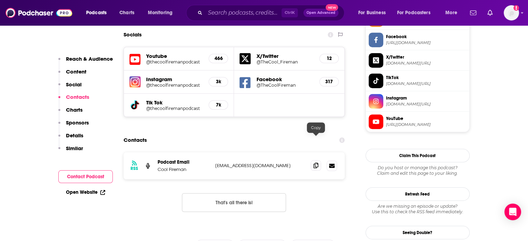
click at [313, 160] on span at bounding box center [316, 165] width 10 height 10
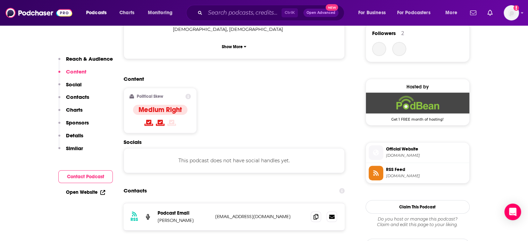
scroll to position [588, 0]
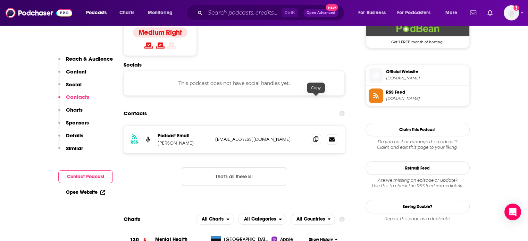
click at [318, 136] on icon at bounding box center [316, 139] width 5 height 6
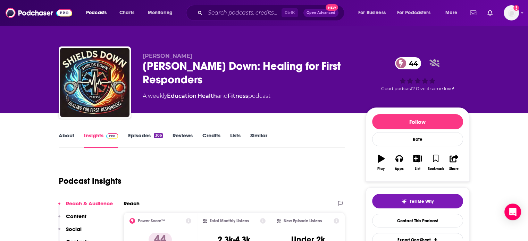
click at [62, 140] on link "About" at bounding box center [67, 140] width 16 height 16
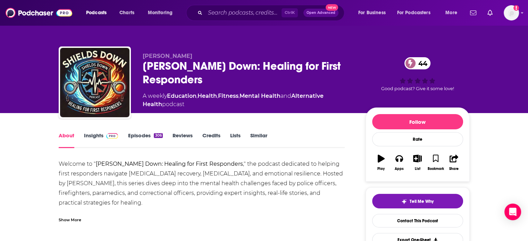
drag, startPoint x: 86, startPoint y: 141, endPoint x: 174, endPoint y: 1, distance: 165.3
click at [86, 141] on link "Insights" at bounding box center [101, 140] width 34 height 16
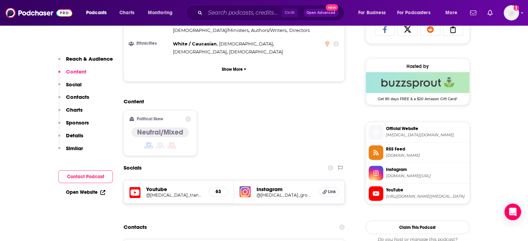
scroll to position [501, 0]
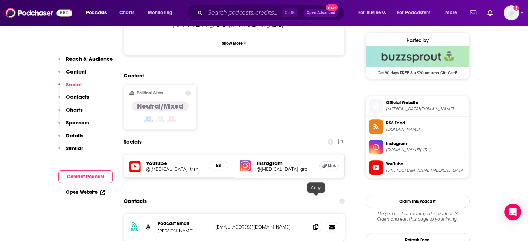
click at [319, 222] on span at bounding box center [316, 227] width 10 height 10
click at [231, 14] on input "Search podcasts, credits, & more..." at bounding box center [243, 12] width 76 height 11
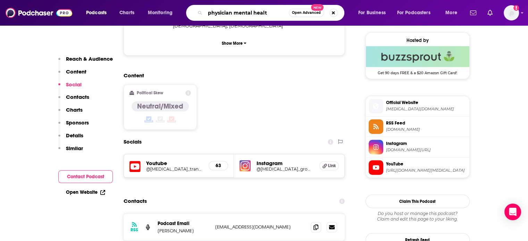
type input "physician mental health"
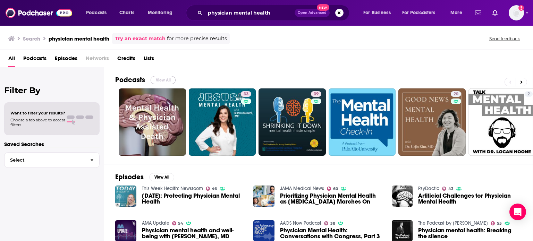
click at [163, 80] on button "View All" at bounding box center [163, 80] width 25 height 8
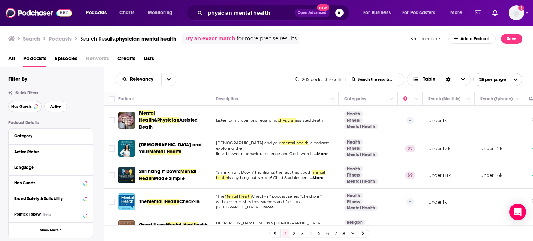
click at [33, 110] on button "Has Guests" at bounding box center [24, 106] width 33 height 11
click at [60, 106] on span "Active" at bounding box center [55, 107] width 11 height 4
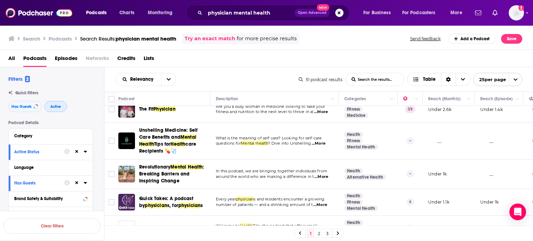
scroll to position [130, 0]
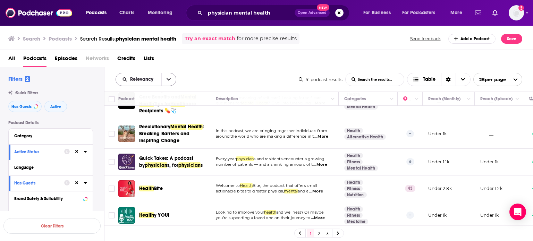
click at [165, 83] on button "open menu" at bounding box center [168, 79] width 15 height 13
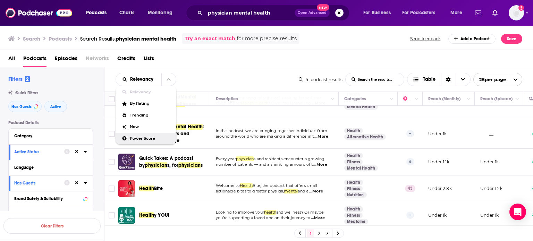
click at [150, 137] on span "Power Score" at bounding box center [150, 139] width 41 height 4
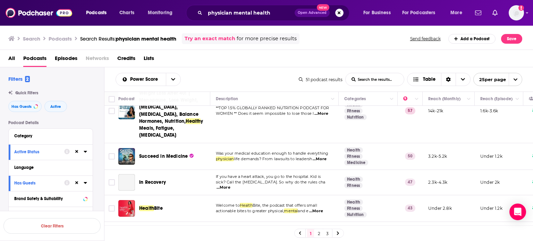
scroll to position [191, 0]
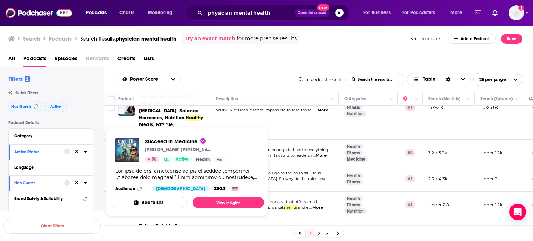
click at [248, 76] on div "Power Score List Search Input Search the results... Table" at bounding box center [207, 79] width 183 height 13
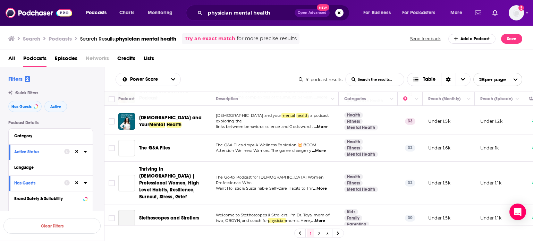
scroll to position [621, 0]
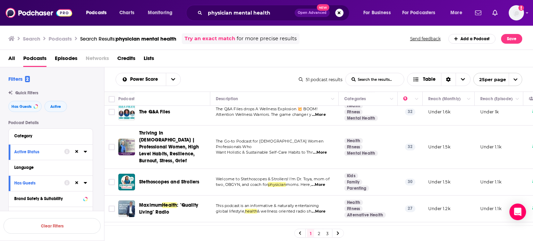
click at [320, 234] on link "2" at bounding box center [319, 234] width 7 height 8
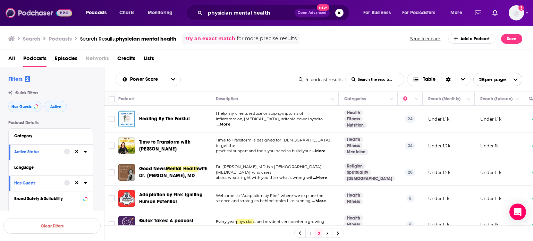
click at [41, 11] on img at bounding box center [39, 12] width 67 height 13
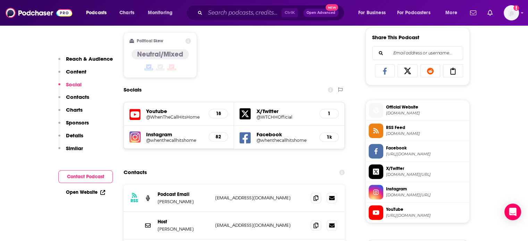
scroll to position [451, 0]
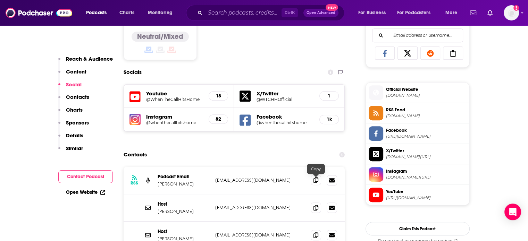
click at [316, 182] on icon at bounding box center [316, 180] width 5 height 6
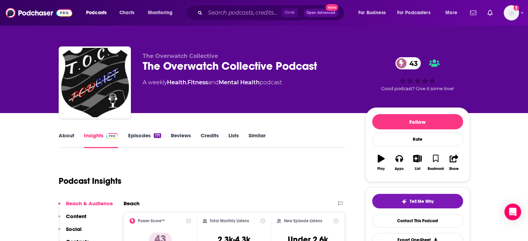
click at [69, 142] on link "About" at bounding box center [67, 140] width 16 height 16
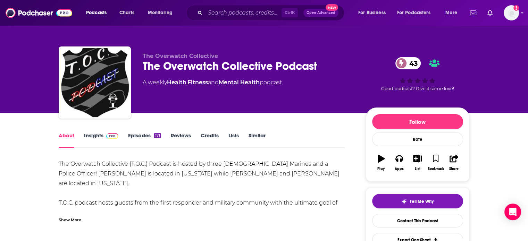
click at [76, 220] on div "Show More" at bounding box center [70, 219] width 23 height 7
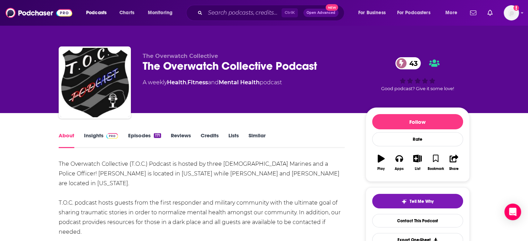
click at [104, 144] on link "Insights" at bounding box center [101, 140] width 34 height 16
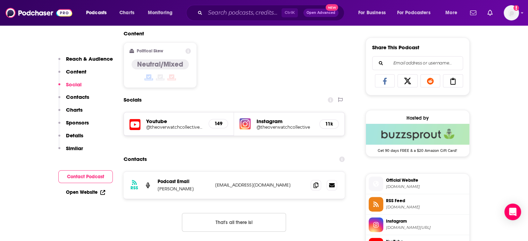
scroll to position [428, 0]
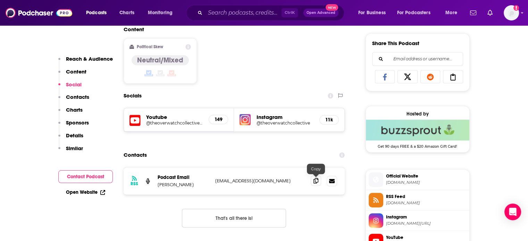
click at [318, 180] on icon at bounding box center [316, 181] width 5 height 6
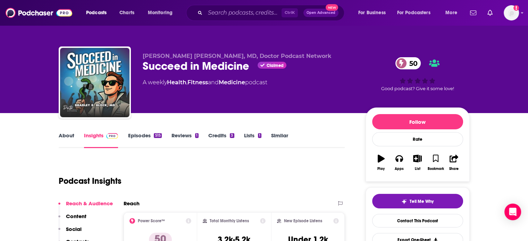
click at [65, 136] on link "About" at bounding box center [67, 140] width 16 height 16
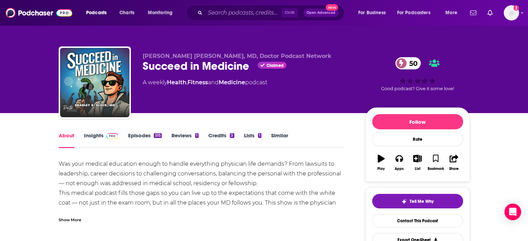
click at [103, 135] on span at bounding box center [110, 135] width 15 height 7
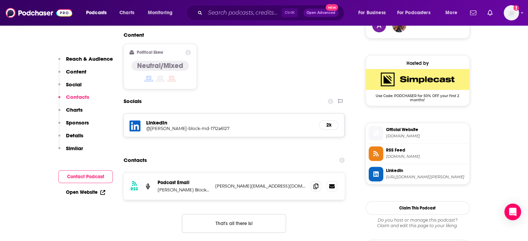
scroll to position [578, 0]
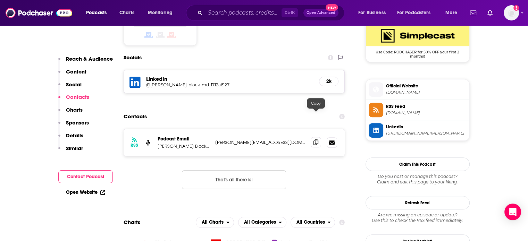
click at [316, 140] on icon at bounding box center [316, 143] width 5 height 6
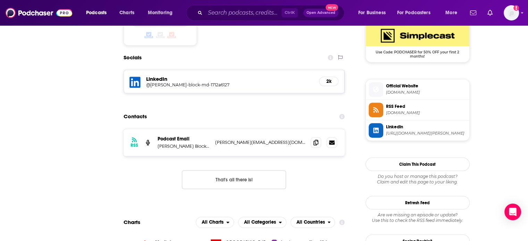
scroll to position [0, 0]
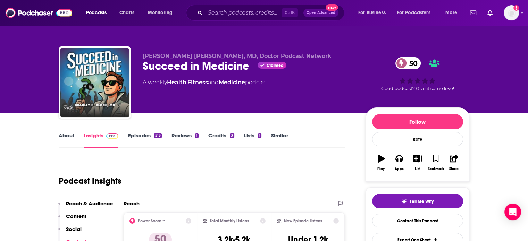
click at [277, 132] on div "About Insights Episodes 515 Reviews 1 Credits 3 Lists 1 Similar" at bounding box center [202, 139] width 286 height 17
drag, startPoint x: 278, startPoint y: 135, endPoint x: 227, endPoint y: 8, distance: 136.3
click at [278, 135] on link "Similar" at bounding box center [279, 140] width 17 height 16
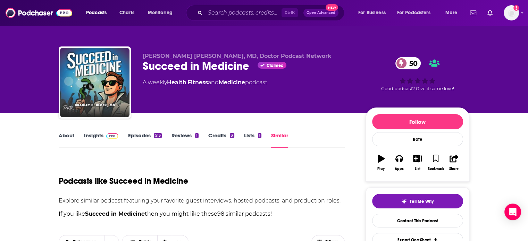
scroll to position [153, 0]
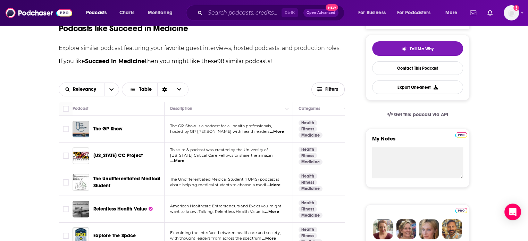
click at [328, 85] on button "Filters" at bounding box center [327, 90] width 33 height 14
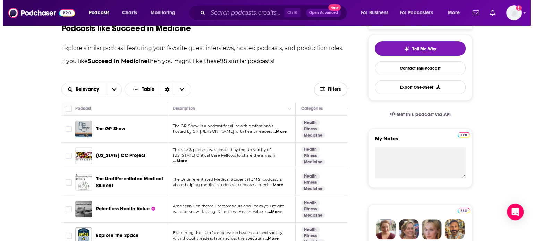
scroll to position [0, 0]
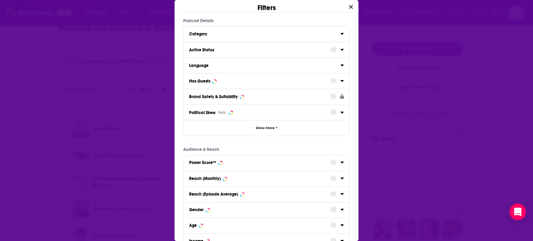
click at [332, 50] on div "Dialog" at bounding box center [337, 49] width 13 height 9
click at [341, 49] on icon "Dialog" at bounding box center [342, 50] width 3 height 2
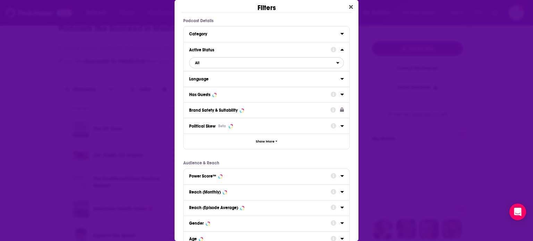
click at [216, 63] on span "All" at bounding box center [263, 62] width 147 height 9
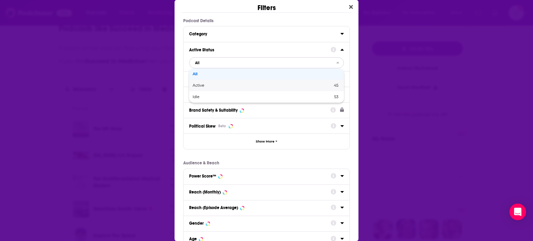
click at [211, 85] on span "Active" at bounding box center [231, 86] width 76 height 4
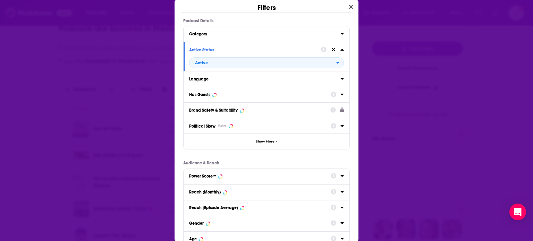
click at [341, 94] on icon "Dialog" at bounding box center [342, 95] width 3 height 2
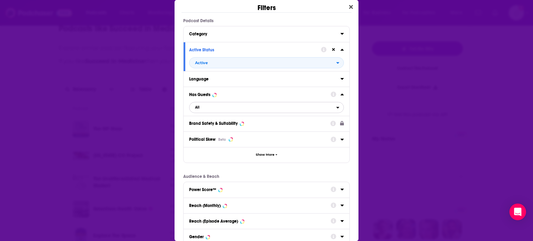
click at [241, 109] on span "All" at bounding box center [263, 107] width 147 height 9
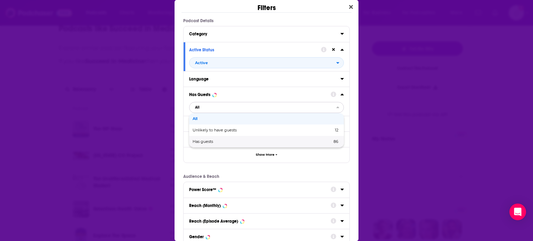
click at [217, 140] on span "Has guests" at bounding box center [233, 142] width 80 height 4
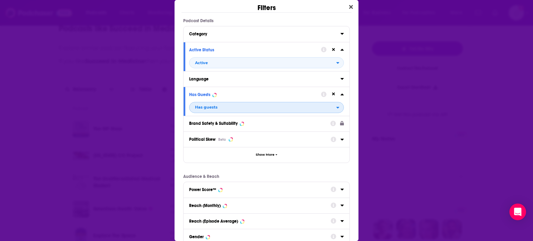
scroll to position [91, 0]
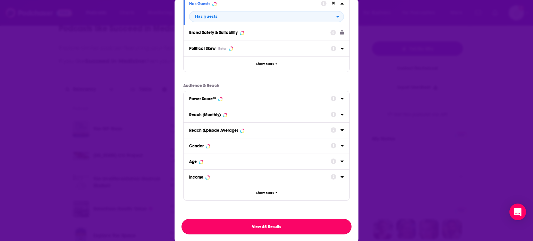
click at [274, 231] on button "View 45 Results" at bounding box center [267, 227] width 170 height 16
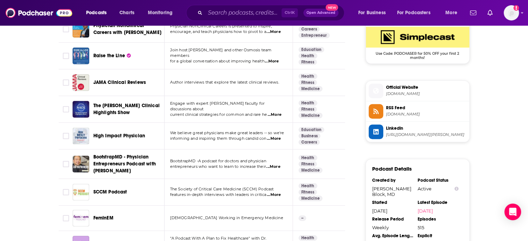
scroll to position [541, 0]
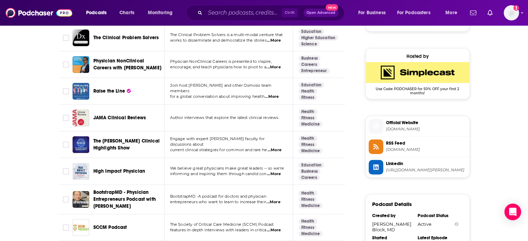
click at [283, 169] on span "We believe great physicians make great leaders -- so we're" at bounding box center [227, 168] width 114 height 5
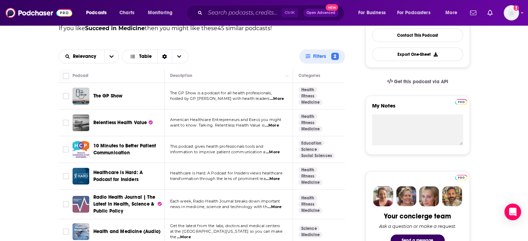
scroll to position [0, 0]
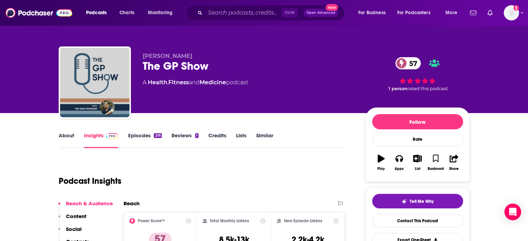
click at [71, 136] on link "About" at bounding box center [67, 140] width 16 height 16
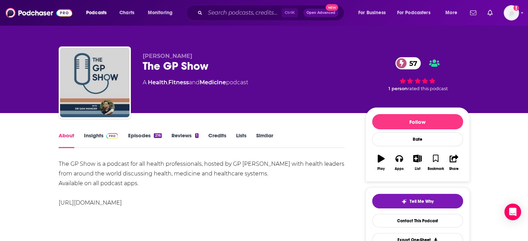
drag, startPoint x: 93, startPoint y: 134, endPoint x: 209, endPoint y: 5, distance: 173.4
click at [93, 134] on link "Insights" at bounding box center [101, 140] width 34 height 16
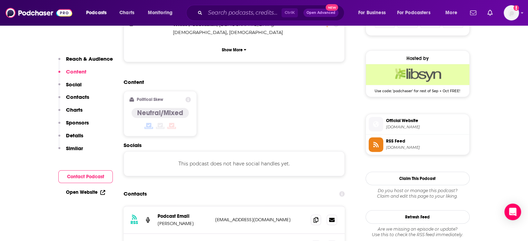
scroll to position [488, 0]
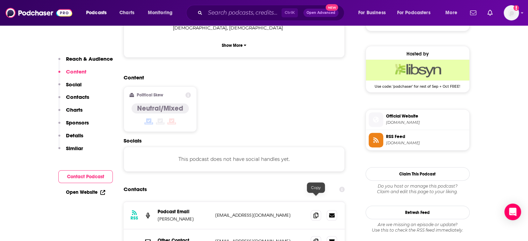
click at [313, 210] on span at bounding box center [316, 215] width 10 height 10
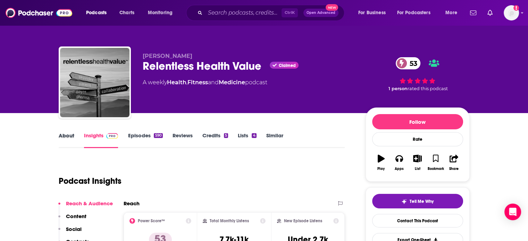
click at [79, 138] on div "About" at bounding box center [71, 140] width 25 height 16
click at [69, 139] on link "About" at bounding box center [67, 140] width 16 height 16
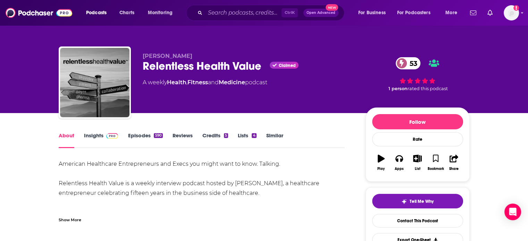
click at [71, 216] on div "Show More" at bounding box center [70, 219] width 23 height 7
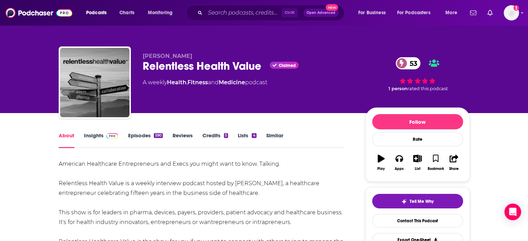
click at [98, 139] on link "Insights" at bounding box center [101, 140] width 34 height 16
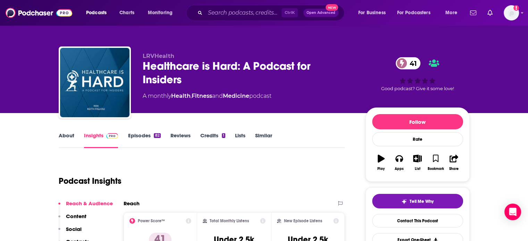
click at [64, 142] on link "About" at bounding box center [67, 140] width 16 height 16
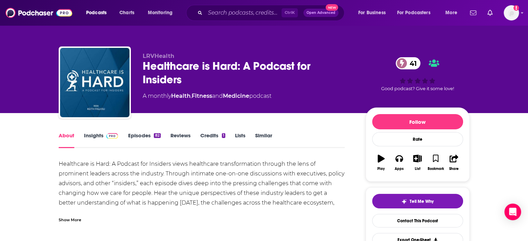
drag, startPoint x: 92, startPoint y: 141, endPoint x: 254, endPoint y: 2, distance: 213.8
click at [92, 141] on link "Insights" at bounding box center [101, 140] width 34 height 16
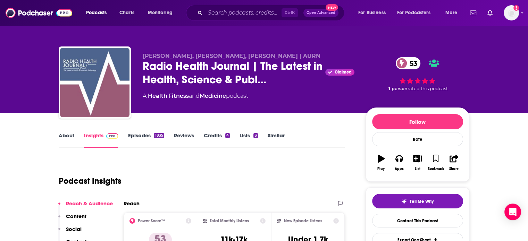
click at [60, 139] on link "About" at bounding box center [67, 140] width 16 height 16
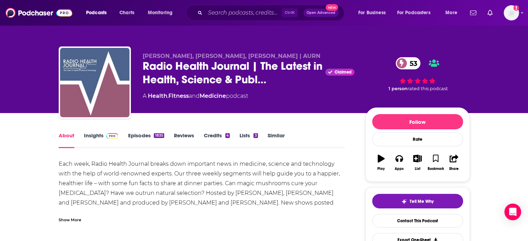
click at [83, 214] on div "Show More" at bounding box center [202, 217] width 286 height 12
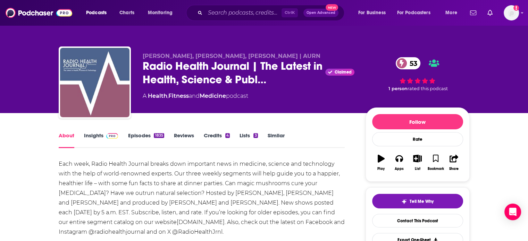
click at [113, 133] on span at bounding box center [112, 135] width 12 height 7
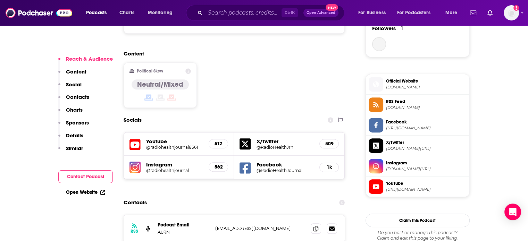
scroll to position [556, 0]
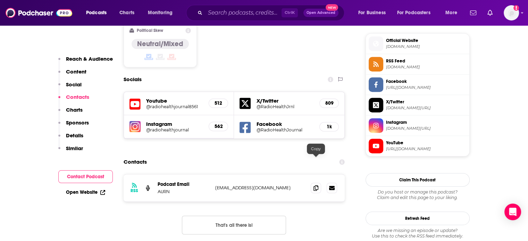
click at [315, 185] on icon at bounding box center [316, 188] width 5 height 6
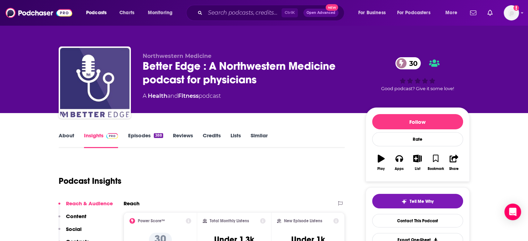
click at [67, 136] on link "About" at bounding box center [67, 140] width 16 height 16
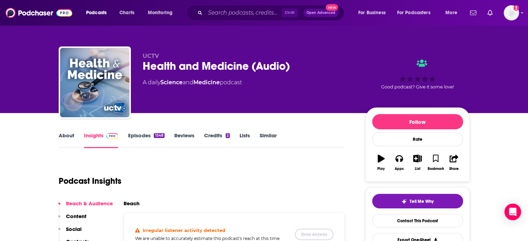
click at [312, 232] on button "Show Anyway" at bounding box center [314, 234] width 38 height 11
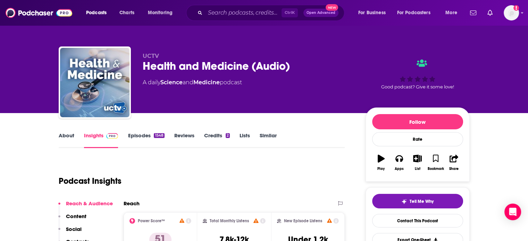
click at [61, 135] on link "About" at bounding box center [67, 140] width 16 height 16
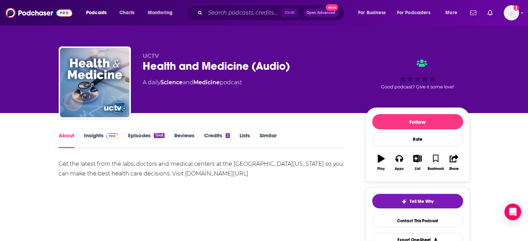
drag, startPoint x: 93, startPoint y: 135, endPoint x: 226, endPoint y: 3, distance: 187.8
click at [93, 135] on link "Insights" at bounding box center [101, 140] width 34 height 16
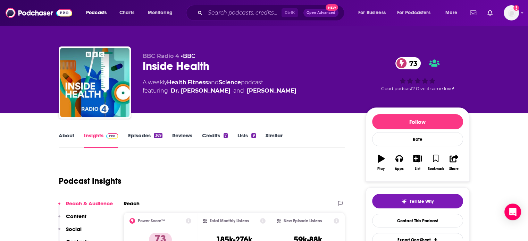
click at [65, 140] on link "About" at bounding box center [67, 140] width 16 height 16
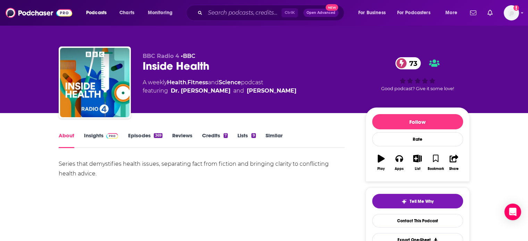
click at [105, 134] on span at bounding box center [110, 135] width 15 height 7
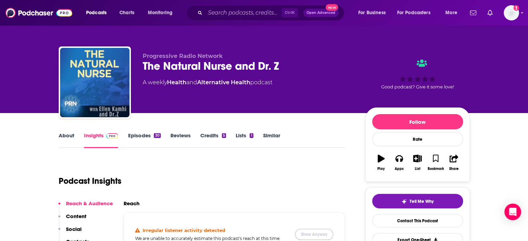
click at [315, 236] on button "Show Anyway" at bounding box center [314, 234] width 38 height 11
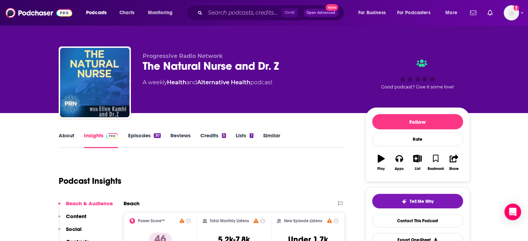
click at [69, 144] on link "About" at bounding box center [67, 140] width 16 height 16
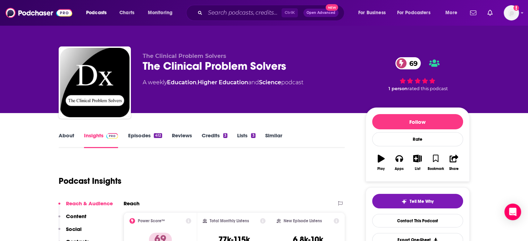
click at [71, 132] on div "About Insights Episodes 412 Reviews Credits 3 Lists 3 Similar" at bounding box center [202, 139] width 286 height 17
click at [68, 138] on link "About" at bounding box center [67, 140] width 16 height 16
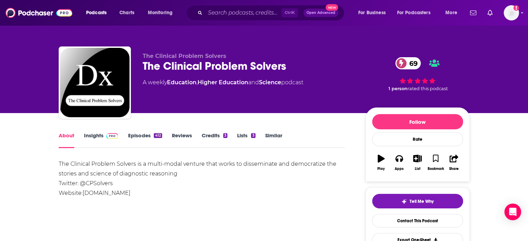
click at [94, 136] on link "Insights" at bounding box center [101, 140] width 34 height 16
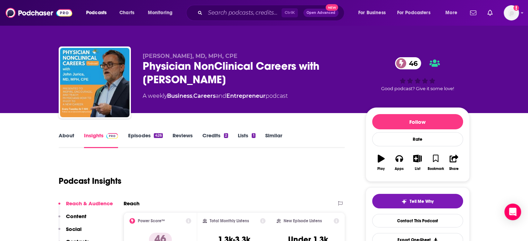
click at [69, 141] on link "About" at bounding box center [67, 140] width 16 height 16
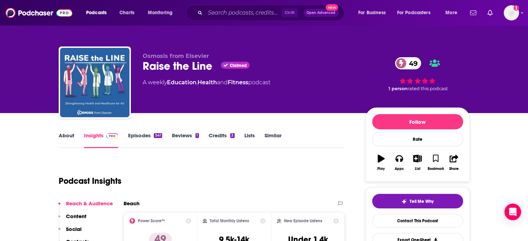
click at [63, 141] on link "About" at bounding box center [67, 140] width 16 height 16
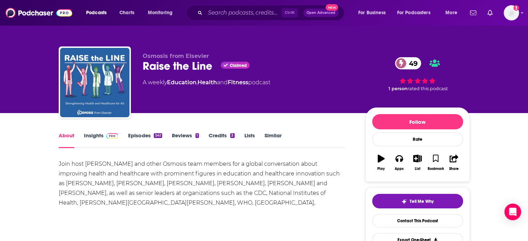
drag, startPoint x: 103, startPoint y: 140, endPoint x: 289, endPoint y: 5, distance: 229.2
click at [103, 140] on link "Insights" at bounding box center [101, 140] width 34 height 16
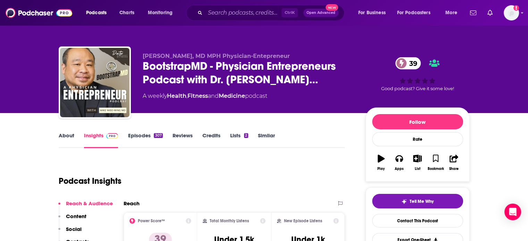
click at [69, 143] on link "About" at bounding box center [67, 140] width 16 height 16
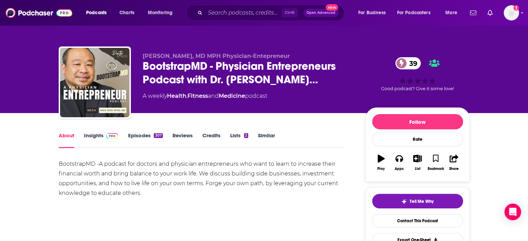
click at [103, 134] on span at bounding box center [110, 135] width 15 height 7
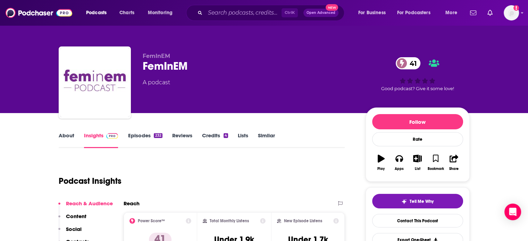
click at [73, 142] on link "About" at bounding box center [67, 140] width 16 height 16
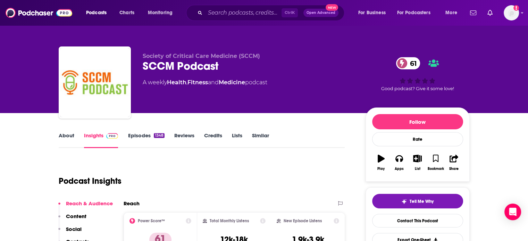
click at [69, 140] on link "About" at bounding box center [67, 140] width 16 height 16
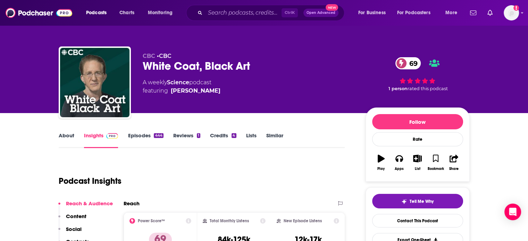
click at [70, 142] on link "About" at bounding box center [67, 140] width 16 height 16
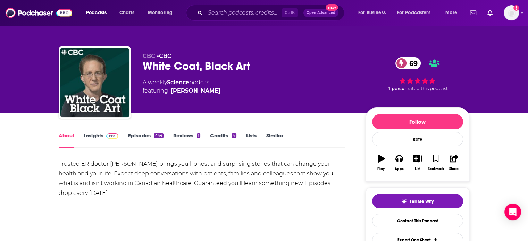
drag, startPoint x: 95, startPoint y: 137, endPoint x: 283, endPoint y: 13, distance: 225.1
click at [95, 137] on link "Insights" at bounding box center [101, 140] width 34 height 16
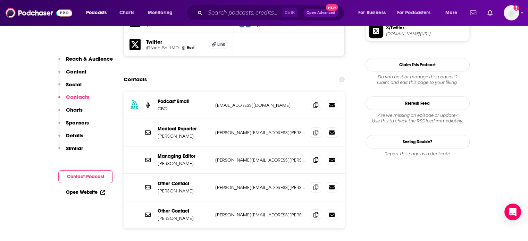
scroll to position [639, 0]
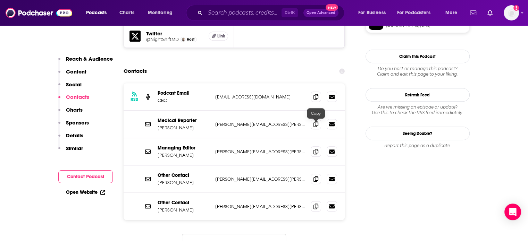
click at [316, 149] on icon at bounding box center [316, 152] width 5 height 6
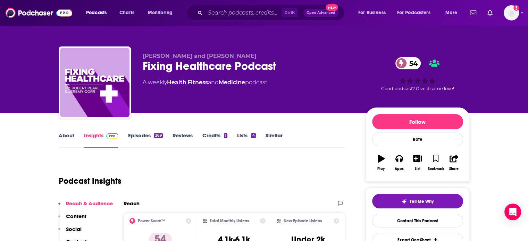
click at [66, 140] on link "About" at bounding box center [67, 140] width 16 height 16
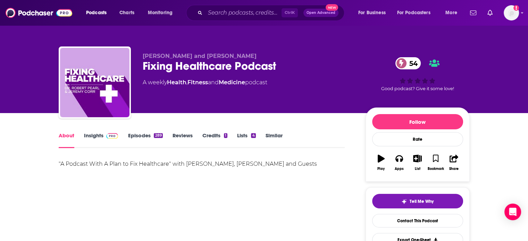
click at [94, 140] on link "Insights" at bounding box center [101, 140] width 34 height 16
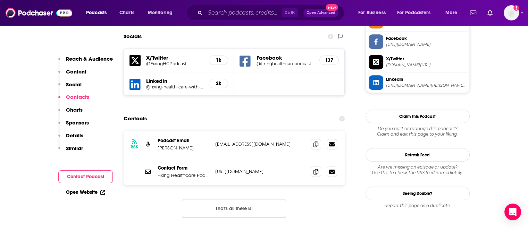
scroll to position [603, 0]
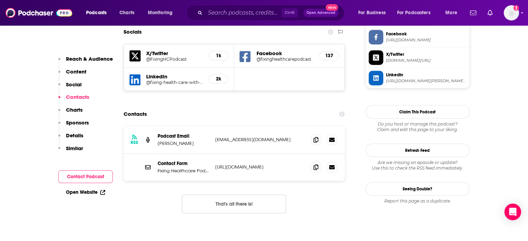
click at [325, 51] on div "137" at bounding box center [328, 55] width 19 height 9
click at [325, 53] on h5 "137" at bounding box center [329, 56] width 8 height 6
click at [280, 57] on h5 "@fixinghealthcarepodcast" at bounding box center [285, 59] width 58 height 5
click at [88, 190] on link "Open Website" at bounding box center [85, 193] width 39 height 6
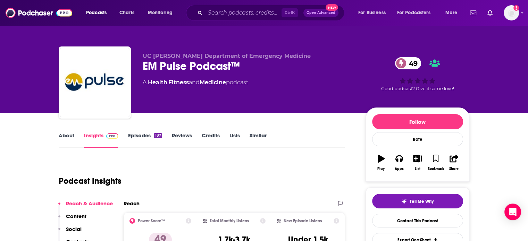
click at [69, 140] on link "About" at bounding box center [67, 140] width 16 height 16
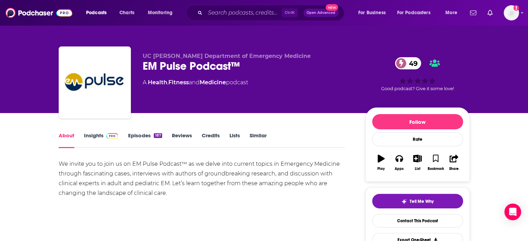
drag, startPoint x: 69, startPoint y: 140, endPoint x: 95, endPoint y: 139, distance: 26.4
click at [95, 139] on link "Insights" at bounding box center [101, 140] width 34 height 16
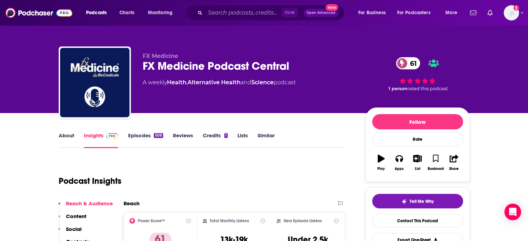
click at [69, 140] on link "About" at bounding box center [67, 140] width 16 height 16
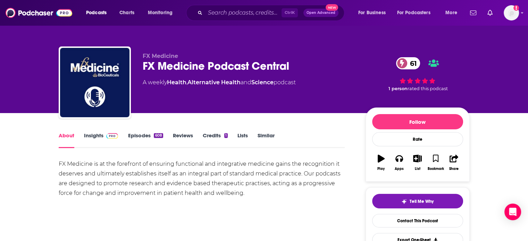
click at [97, 137] on link "Insights" at bounding box center [101, 140] width 34 height 16
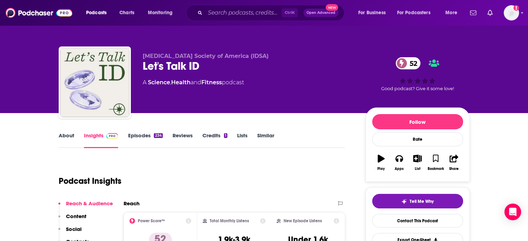
click at [68, 141] on link "About" at bounding box center [67, 140] width 16 height 16
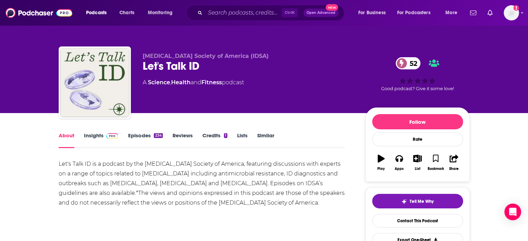
drag, startPoint x: 68, startPoint y: 141, endPoint x: 318, endPoint y: 0, distance: 287.1
click at [101, 139] on link "Insights" at bounding box center [101, 140] width 34 height 16
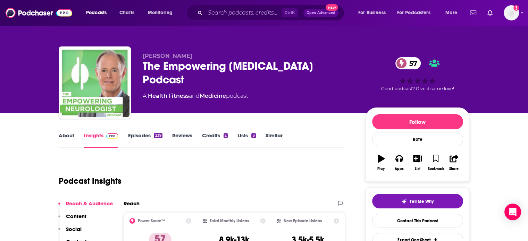
click at [67, 139] on link "About" at bounding box center [67, 140] width 16 height 16
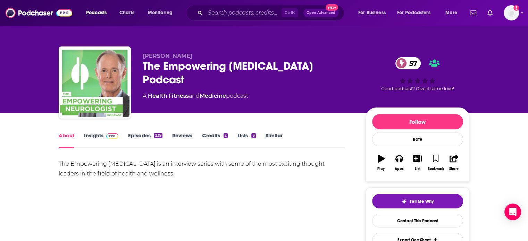
drag, startPoint x: 67, startPoint y: 139, endPoint x: 208, endPoint y: 11, distance: 190.8
click at [93, 136] on link "Insights" at bounding box center [101, 140] width 34 height 16
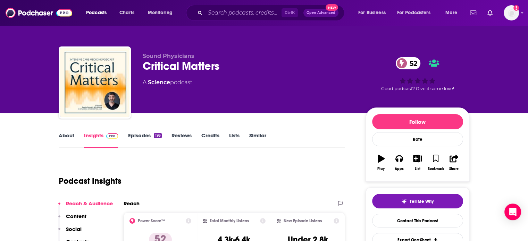
click at [65, 143] on link "About" at bounding box center [67, 140] width 16 height 16
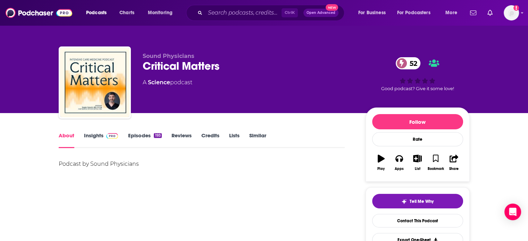
click at [94, 139] on link "Insights" at bounding box center [101, 140] width 34 height 16
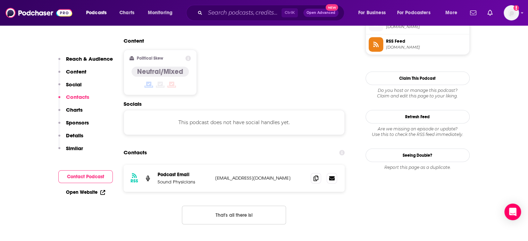
scroll to position [528, 0]
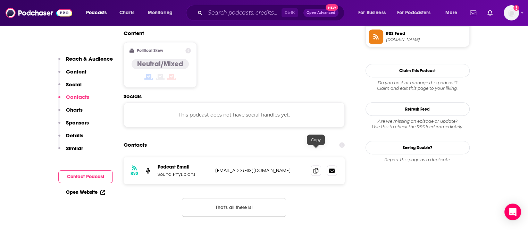
click at [313, 166] on span at bounding box center [316, 171] width 10 height 10
click at [80, 191] on link "Open Website" at bounding box center [85, 193] width 39 height 6
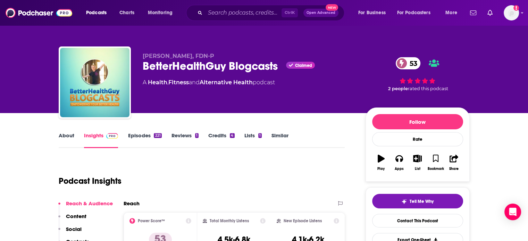
click at [66, 134] on link "About" at bounding box center [67, 140] width 16 height 16
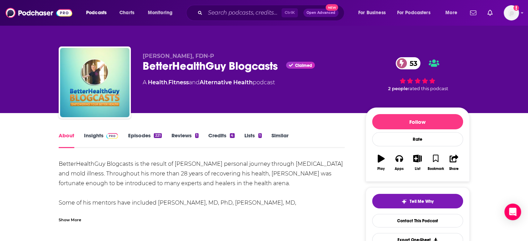
click at [76, 218] on div "Show More" at bounding box center [70, 219] width 23 height 7
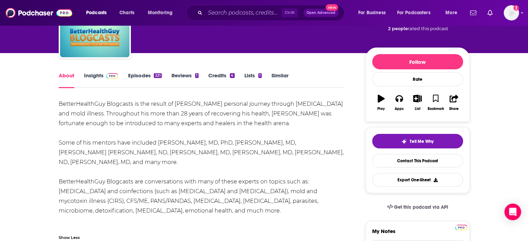
scroll to position [64, 0]
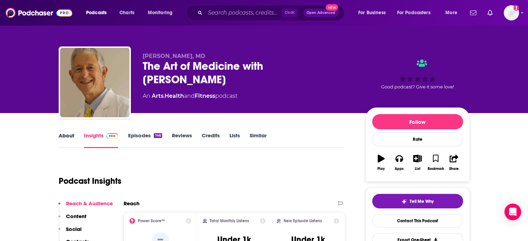
click at [74, 141] on div "About" at bounding box center [71, 140] width 25 height 16
click at [61, 136] on link "About" at bounding box center [67, 140] width 16 height 16
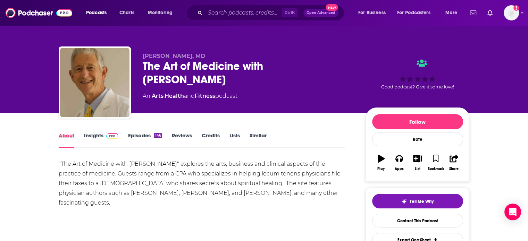
click at [82, 138] on div "About" at bounding box center [71, 140] width 25 height 16
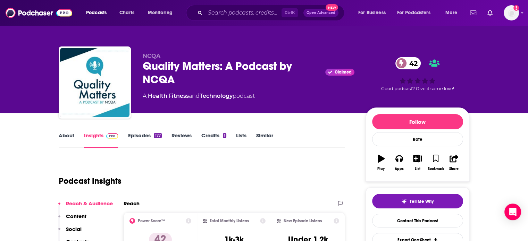
click at [65, 139] on link "About" at bounding box center [67, 140] width 16 height 16
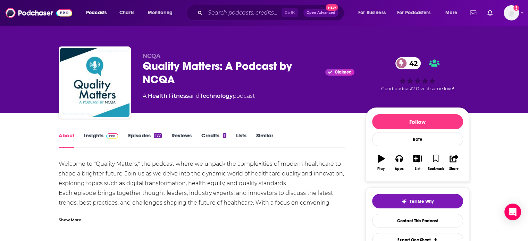
drag, startPoint x: 97, startPoint y: 138, endPoint x: 215, endPoint y: 12, distance: 172.4
click at [97, 138] on link "Insights" at bounding box center [101, 140] width 34 height 16
